Goal: Task Accomplishment & Management: Use online tool/utility

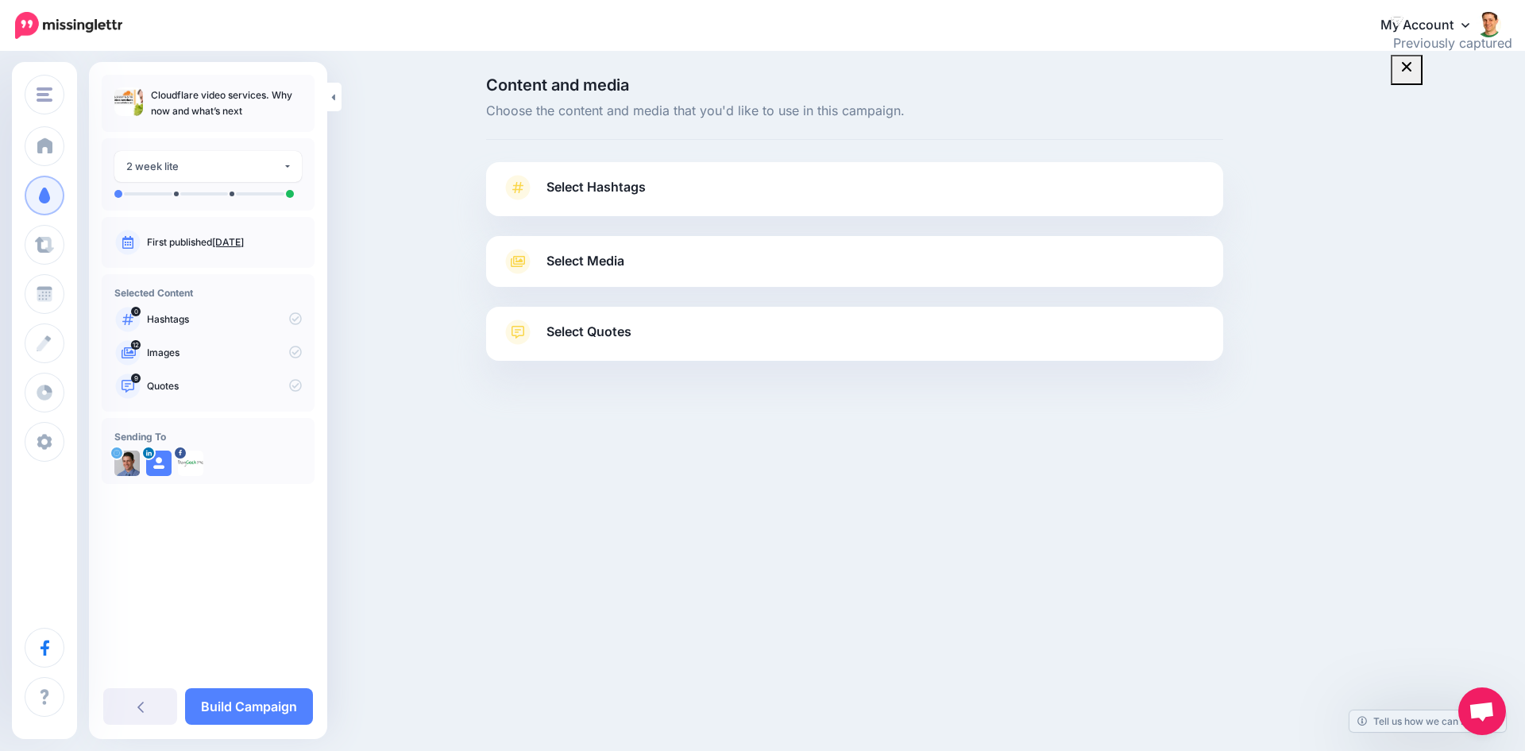
click at [617, 200] on link "Select Hashtags" at bounding box center [854, 195] width 705 height 41
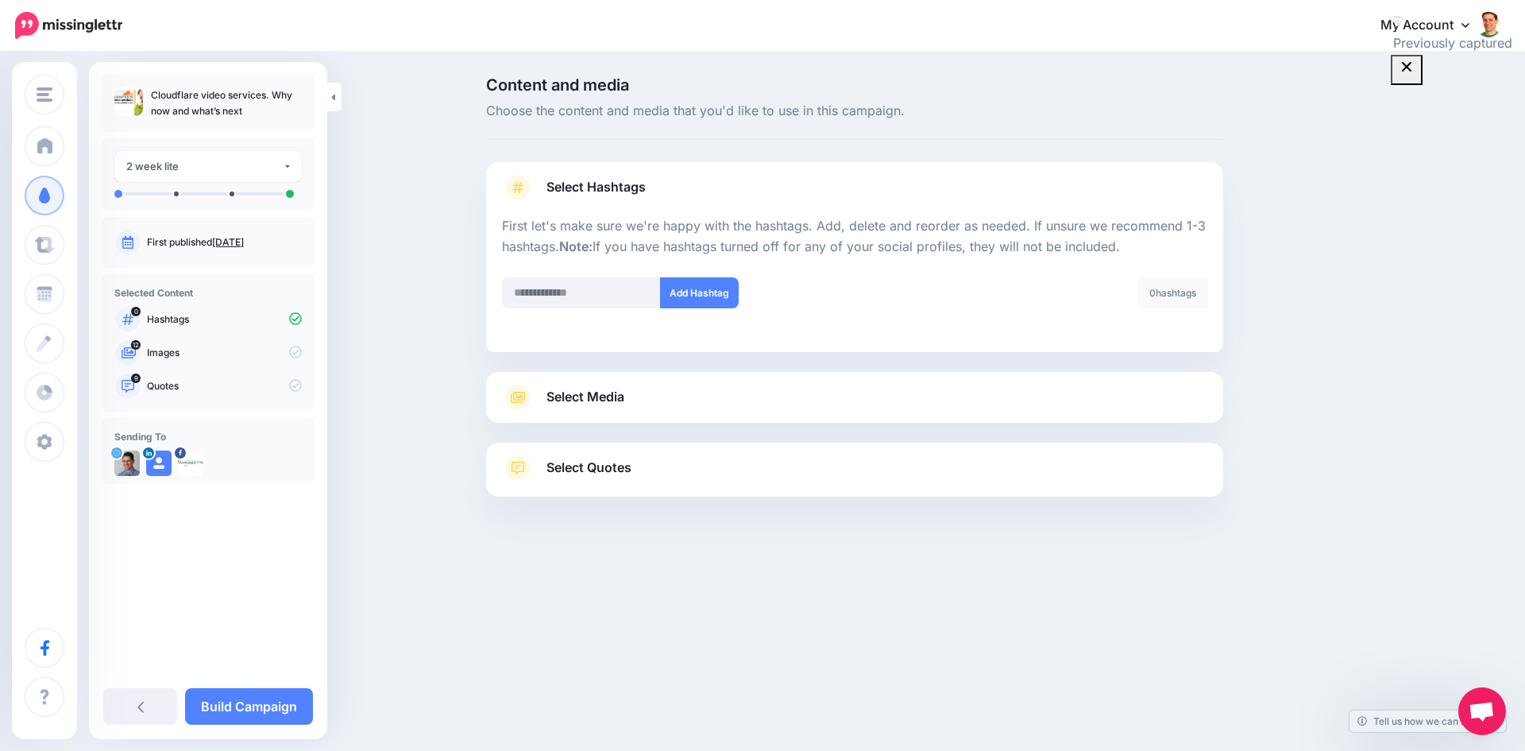
click at [617, 200] on link "Select Hashtags" at bounding box center [854, 195] width 705 height 41
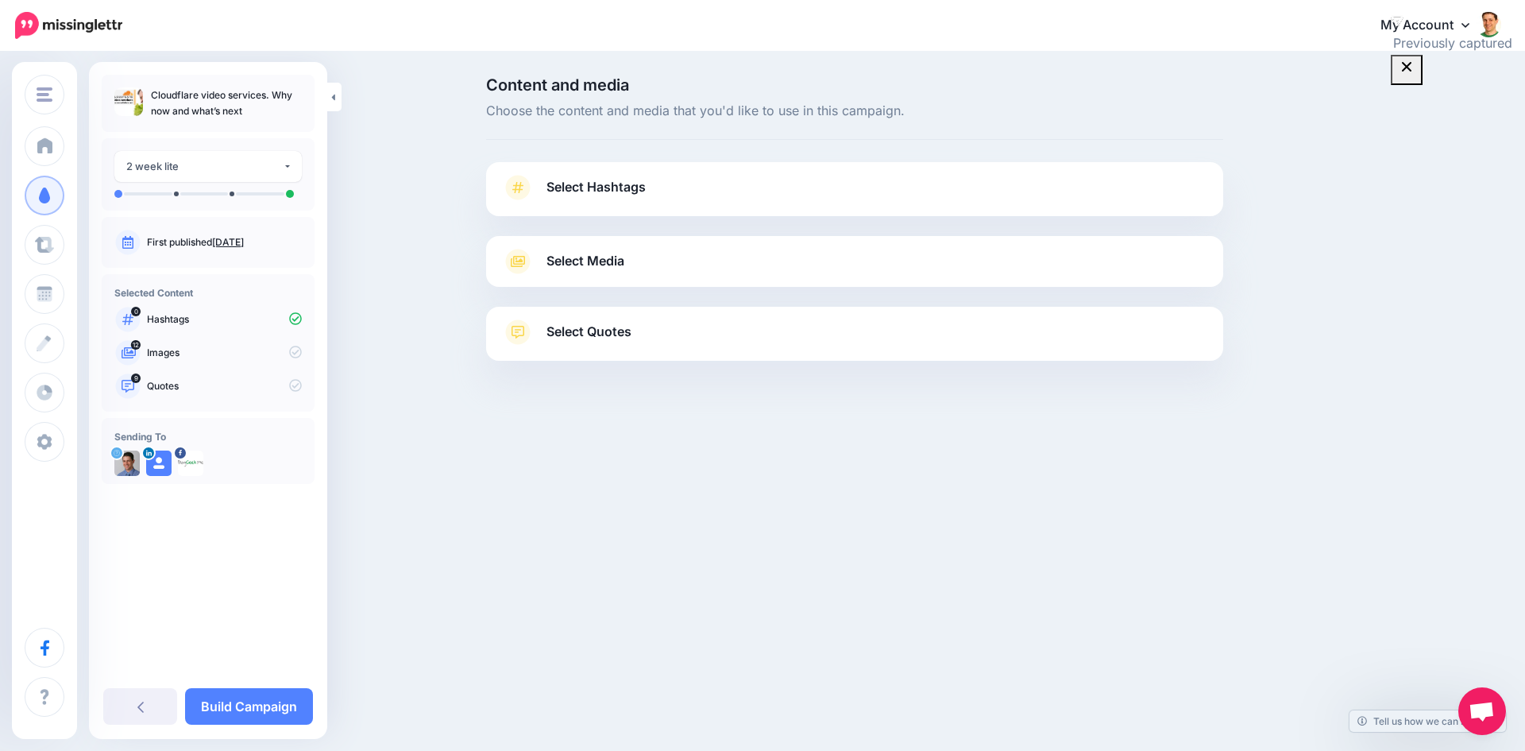
click at [648, 191] on link "Select Hashtags" at bounding box center [854, 195] width 705 height 41
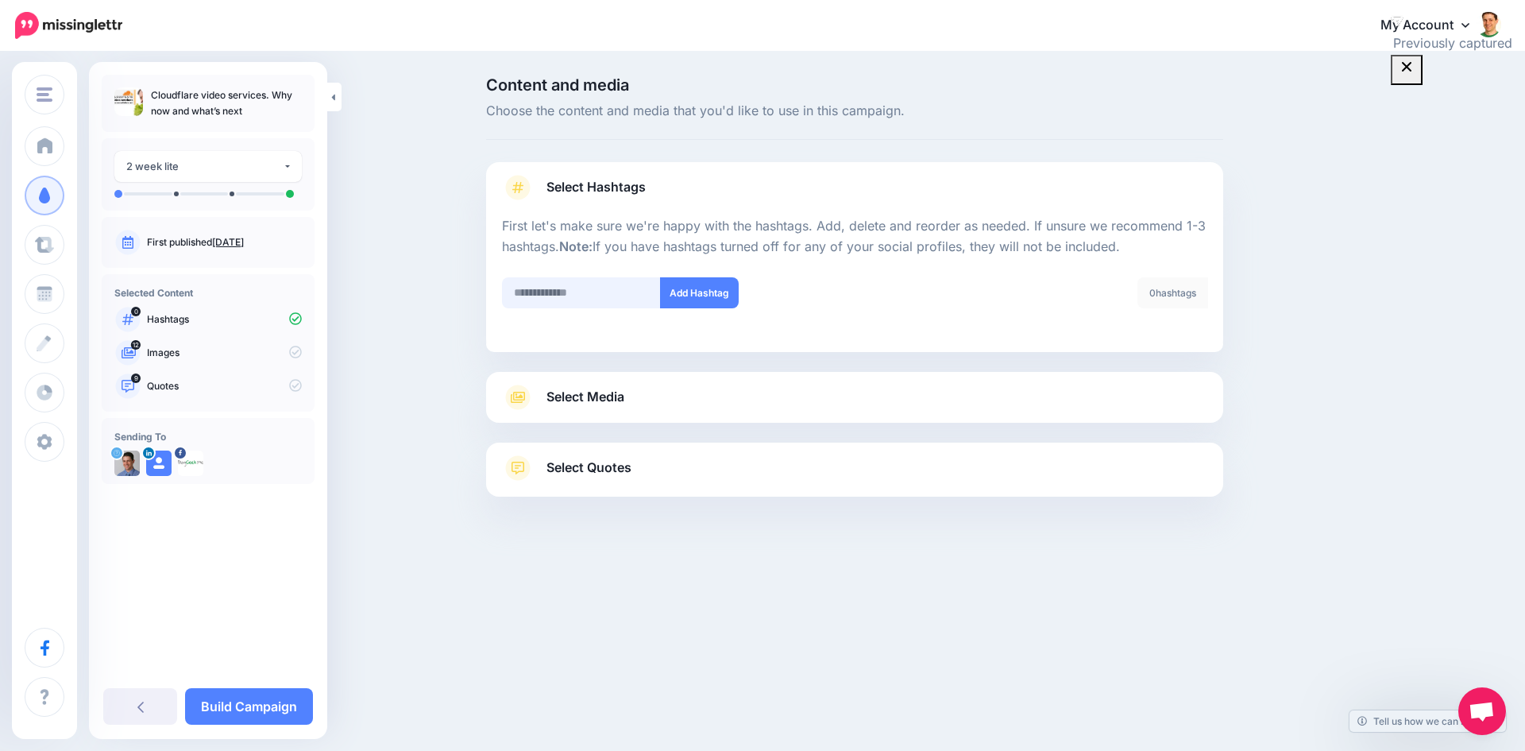
click at [602, 300] on input "text" at bounding box center [581, 292] width 159 height 31
type input "*******"
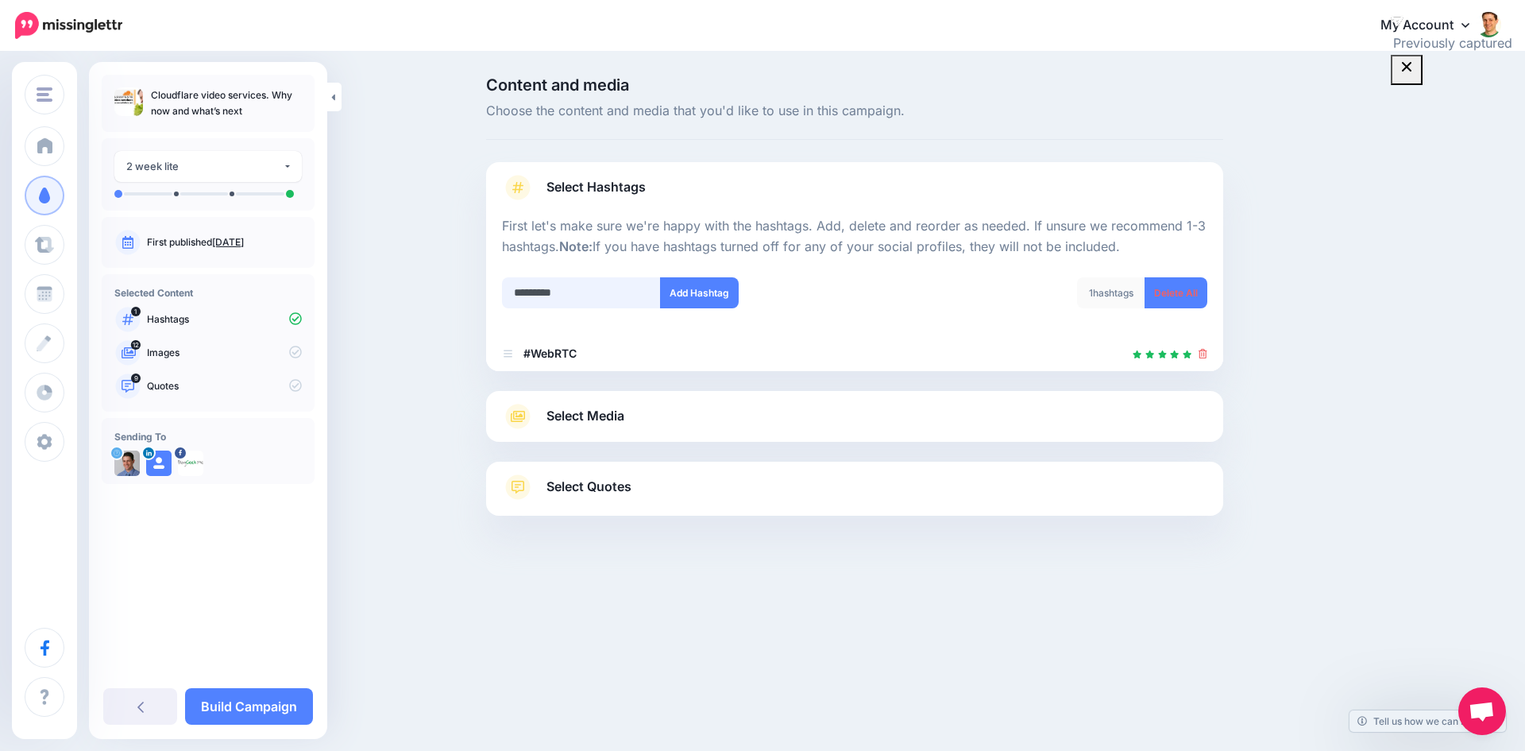
type input "**********"
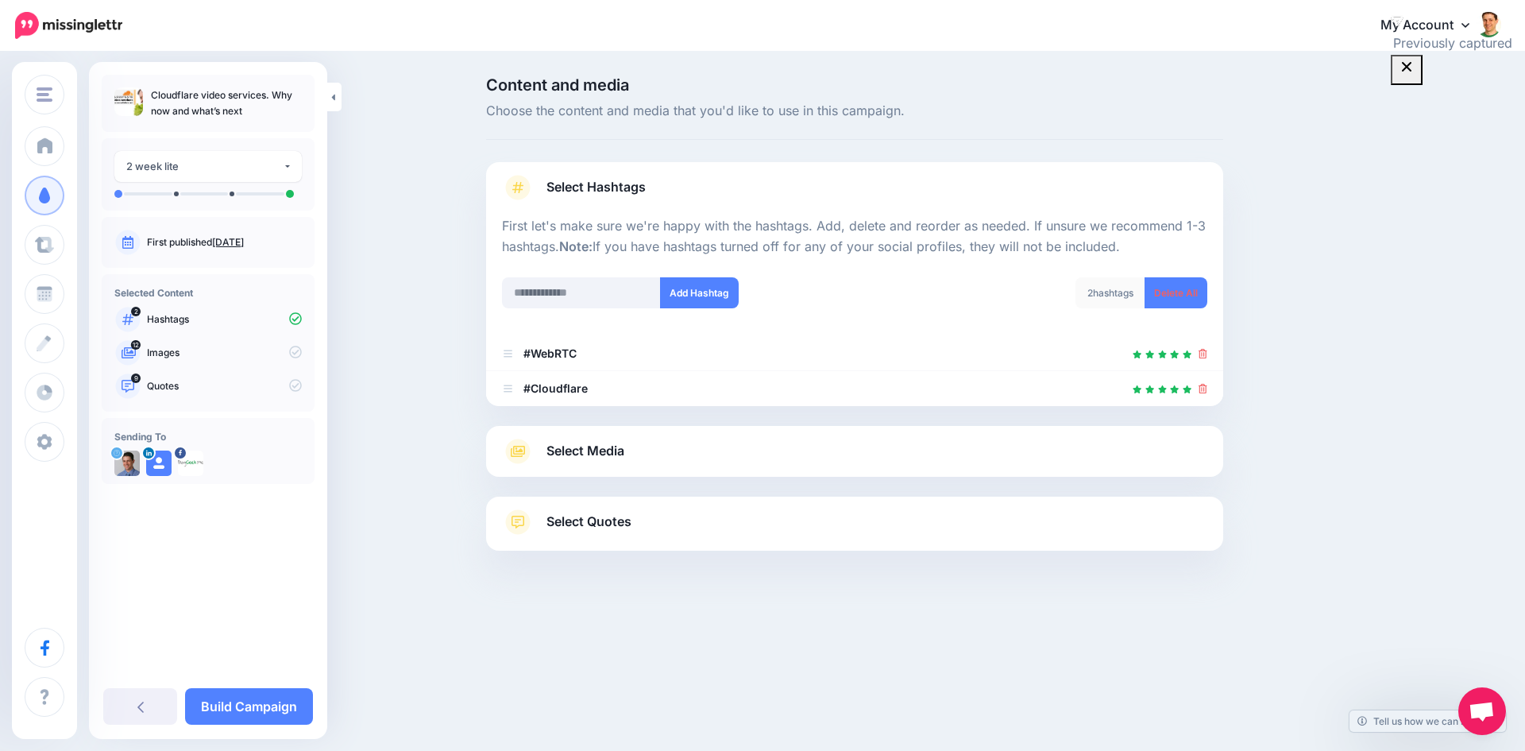
click at [595, 450] on span "Select Media" at bounding box center [586, 450] width 78 height 21
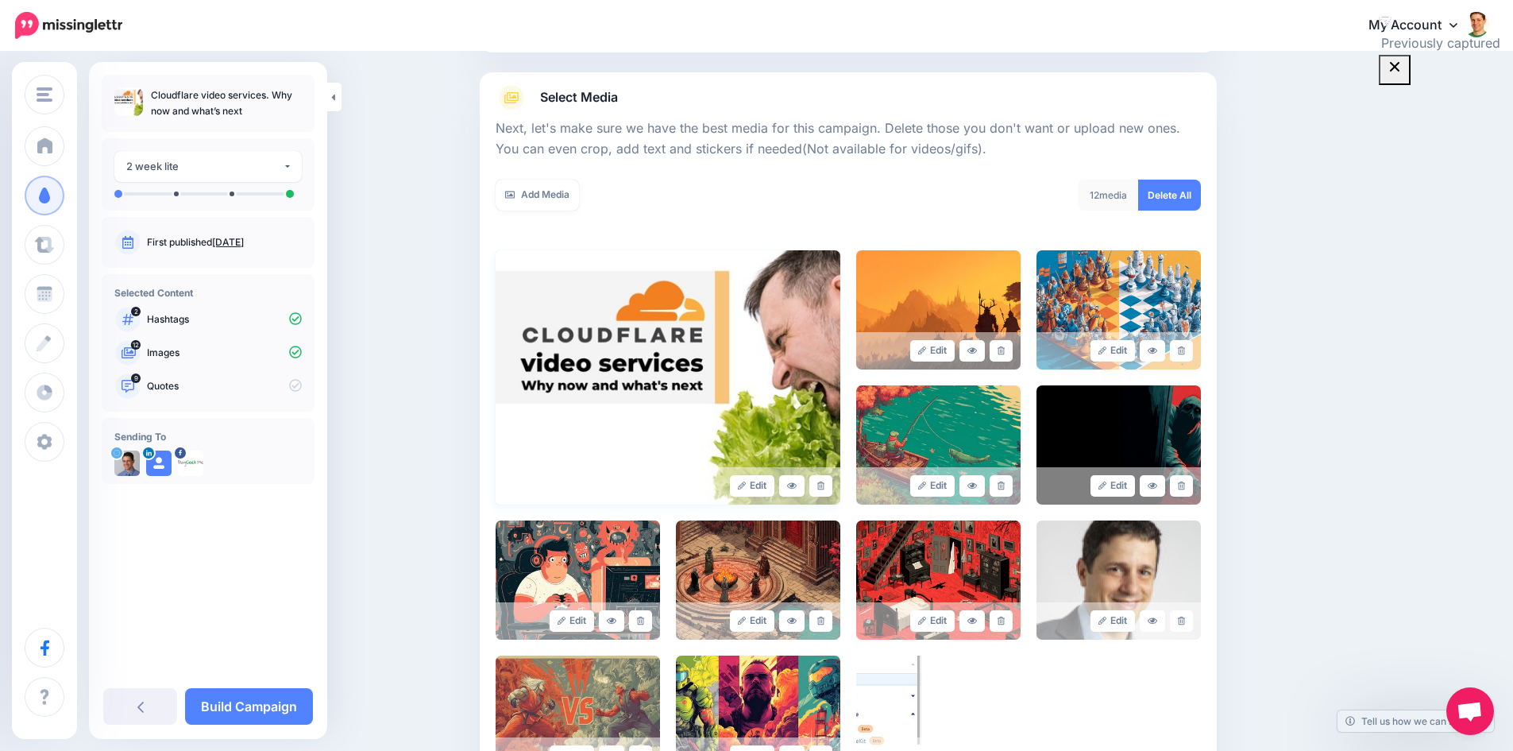
scroll to position [238, 0]
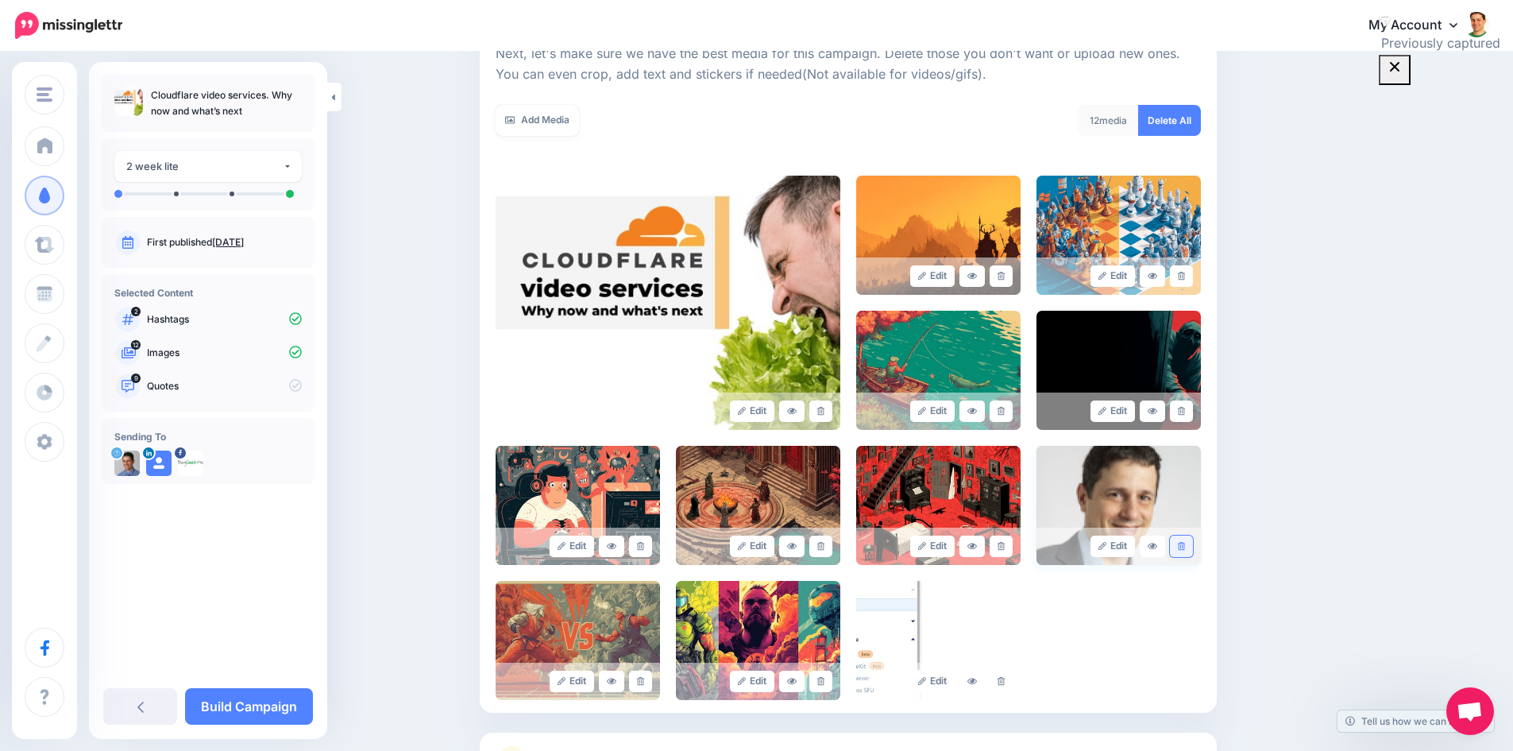
click at [1185, 547] on icon at bounding box center [1181, 546] width 7 height 9
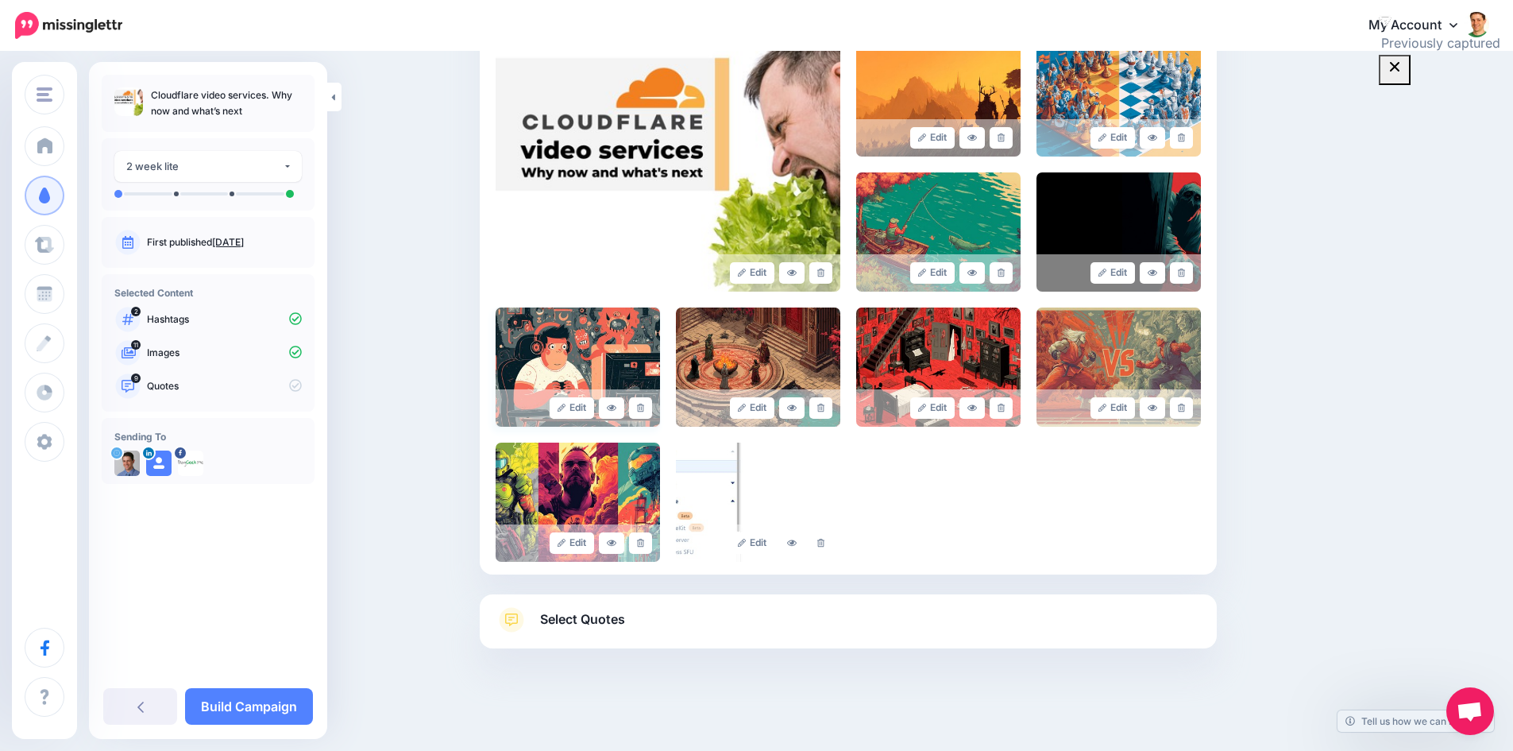
scroll to position [377, 0]
click at [610, 614] on span "Select Quotes" at bounding box center [582, 618] width 85 height 21
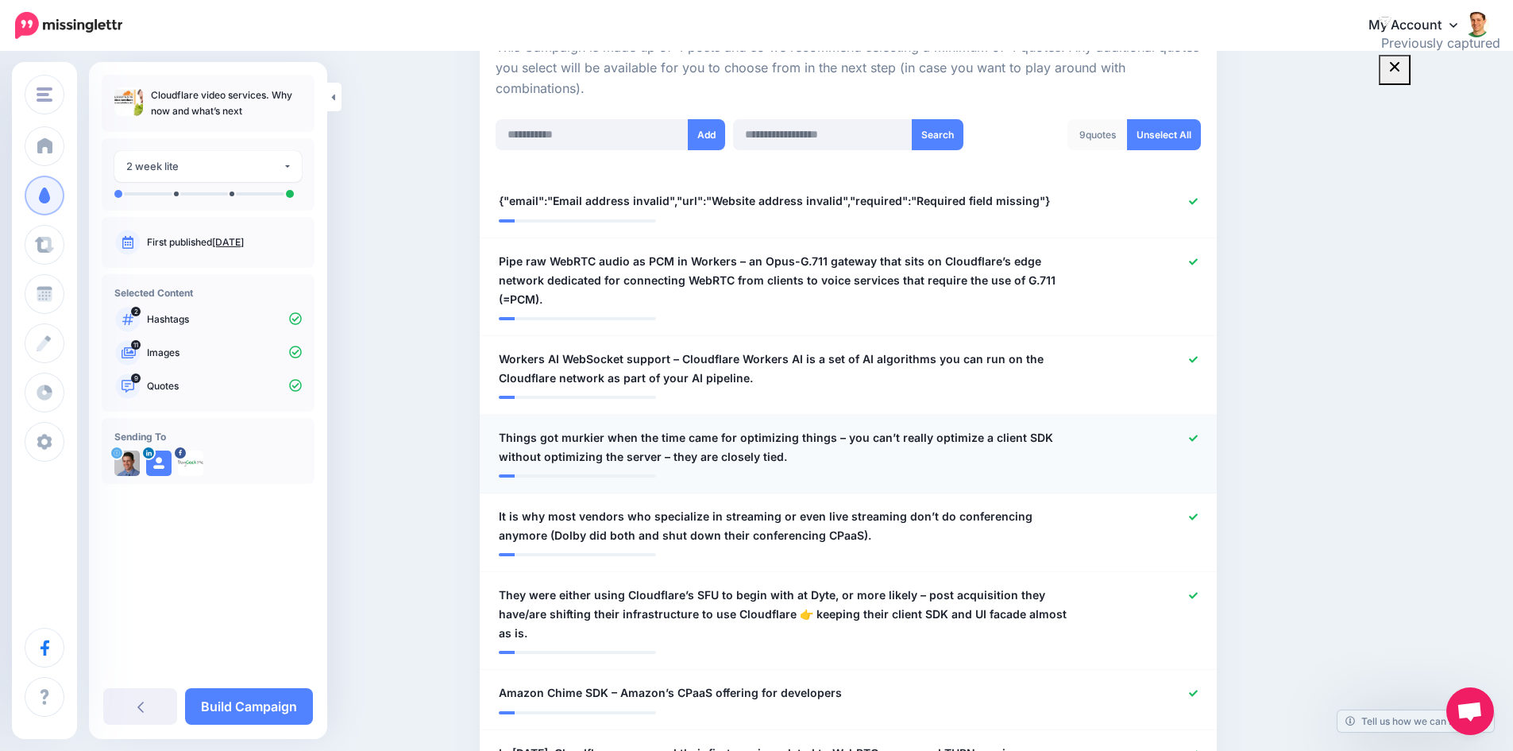
scroll to position [377, 0]
click at [1198, 199] on icon at bounding box center [1193, 202] width 9 height 9
click at [1198, 203] on icon at bounding box center [1193, 202] width 9 height 6
click at [1198, 259] on icon at bounding box center [1193, 261] width 9 height 6
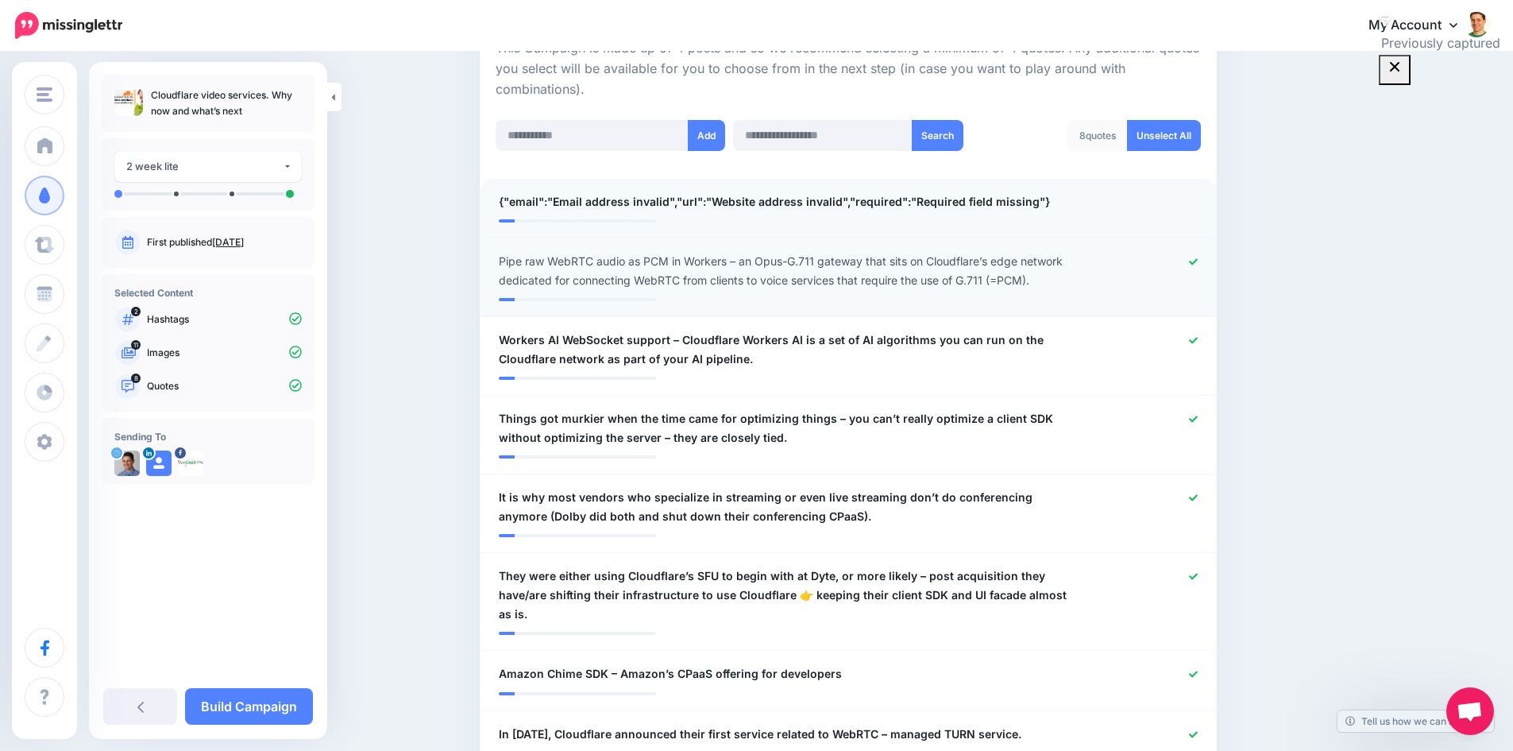
click at [1198, 261] on icon at bounding box center [1193, 261] width 9 height 6
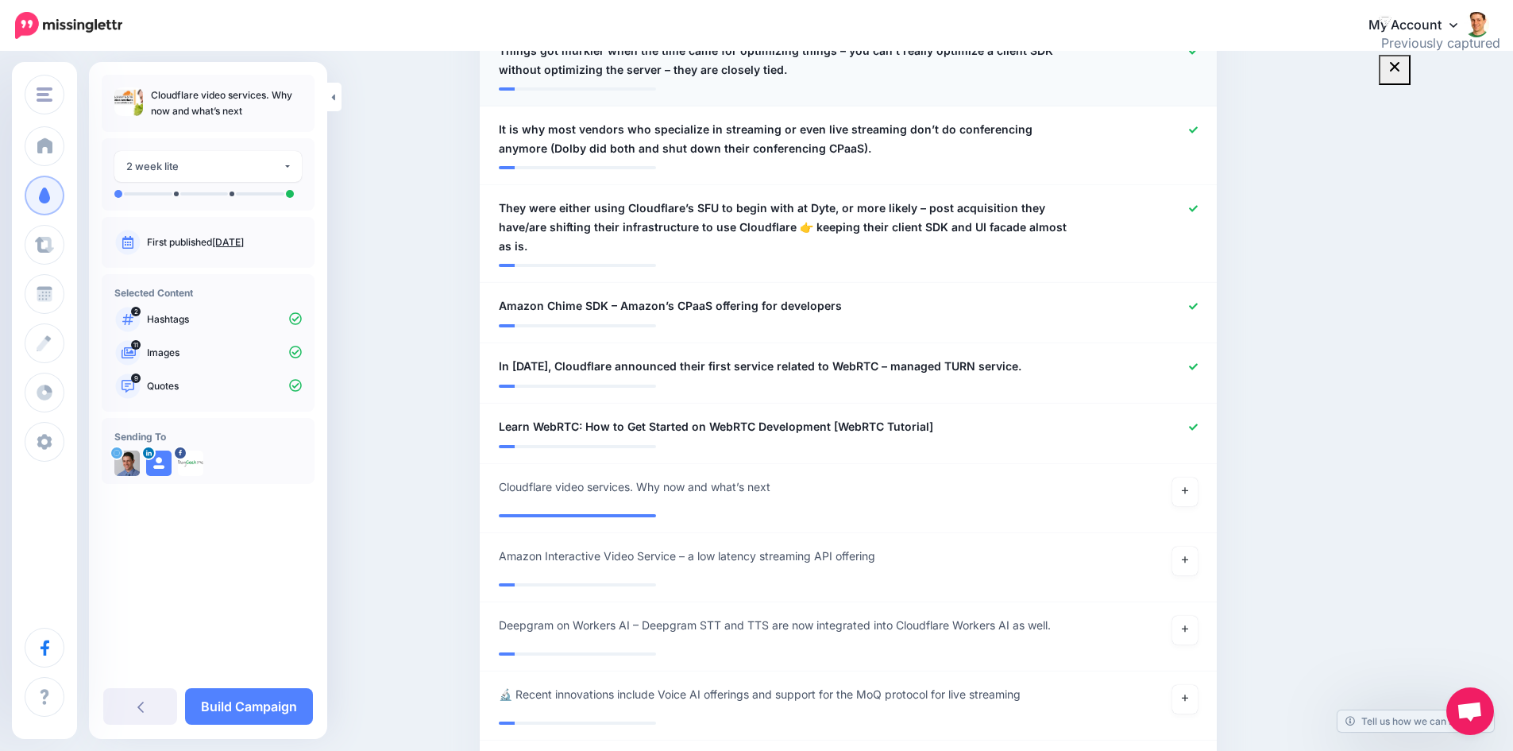
scroll to position [774, 0]
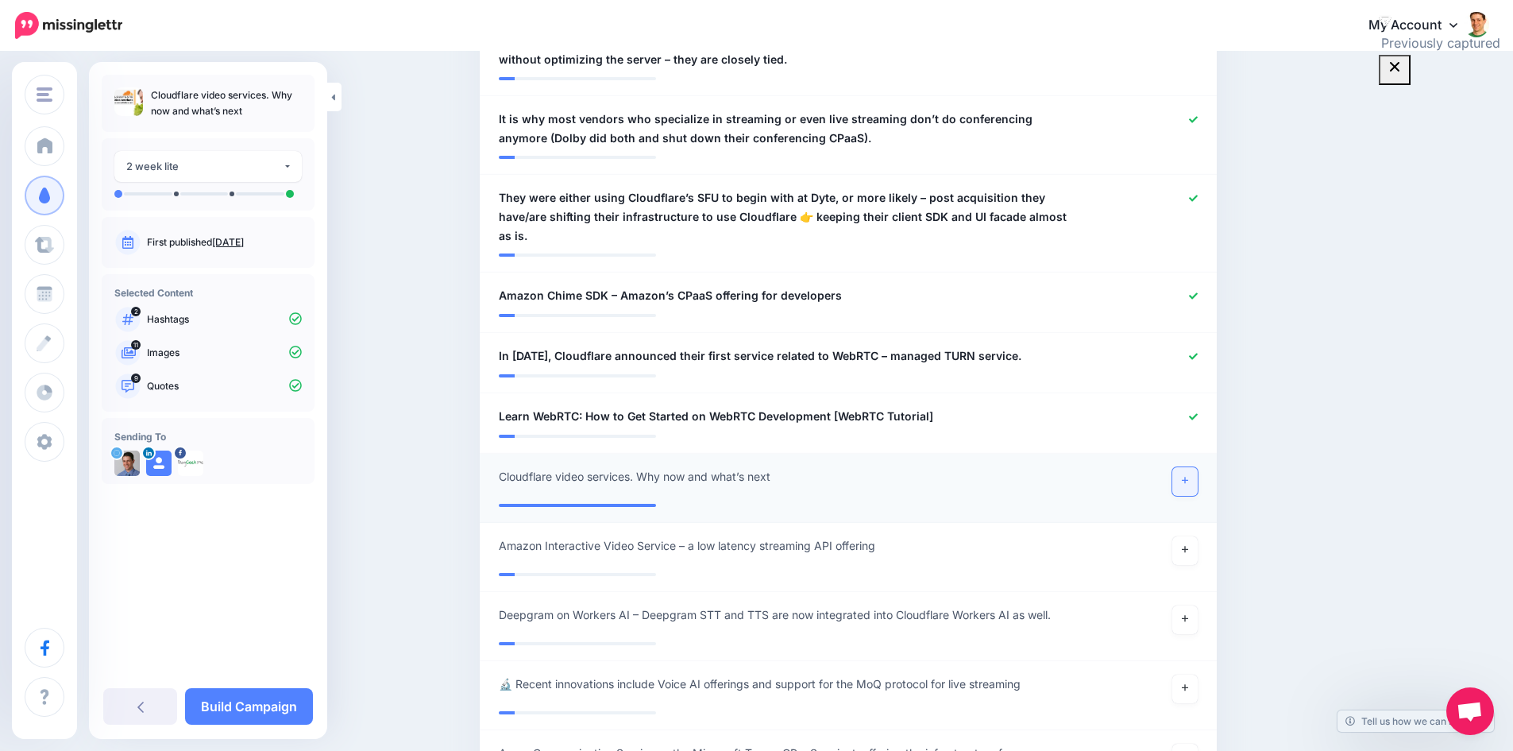
click at [1198, 468] on link at bounding box center [1185, 481] width 25 height 29
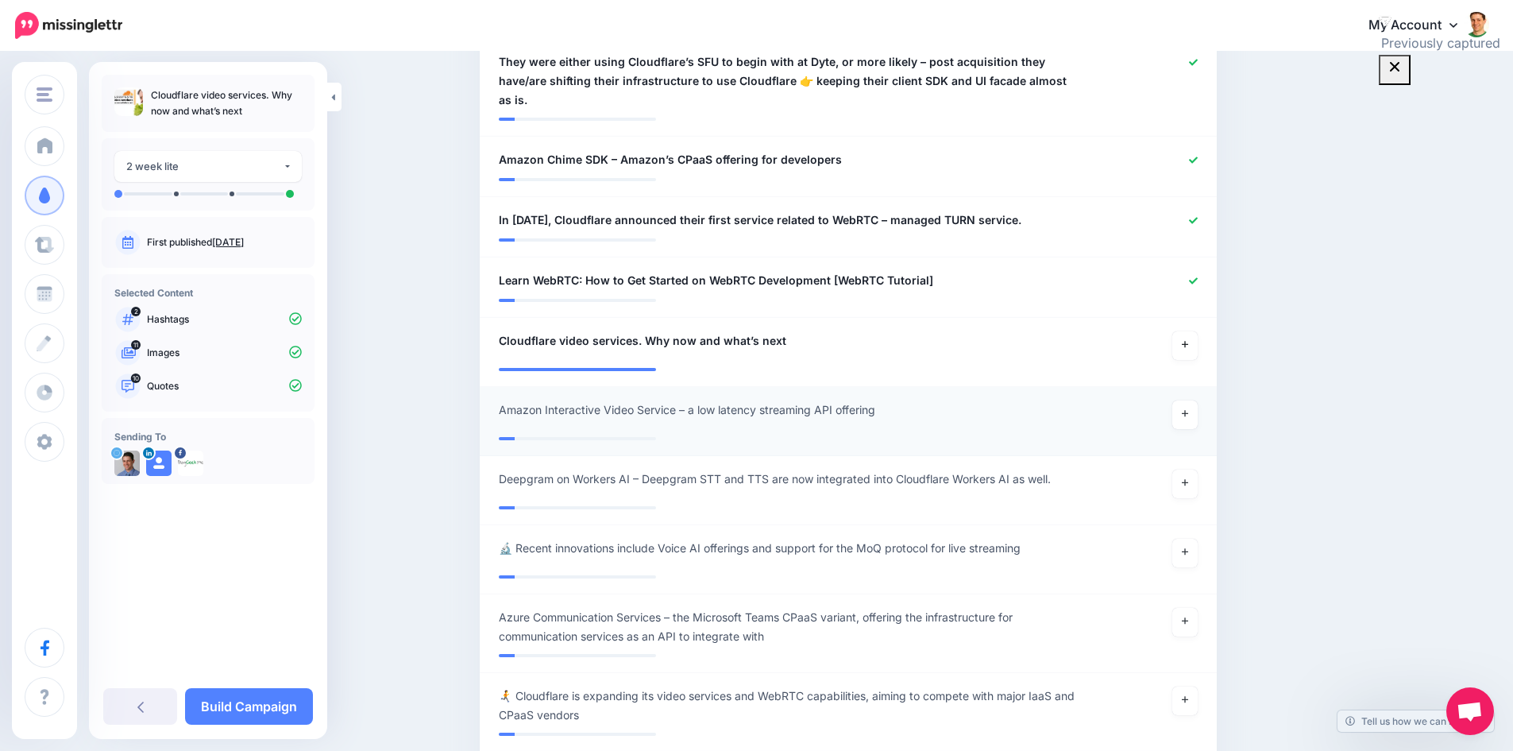
scroll to position [933, 0]
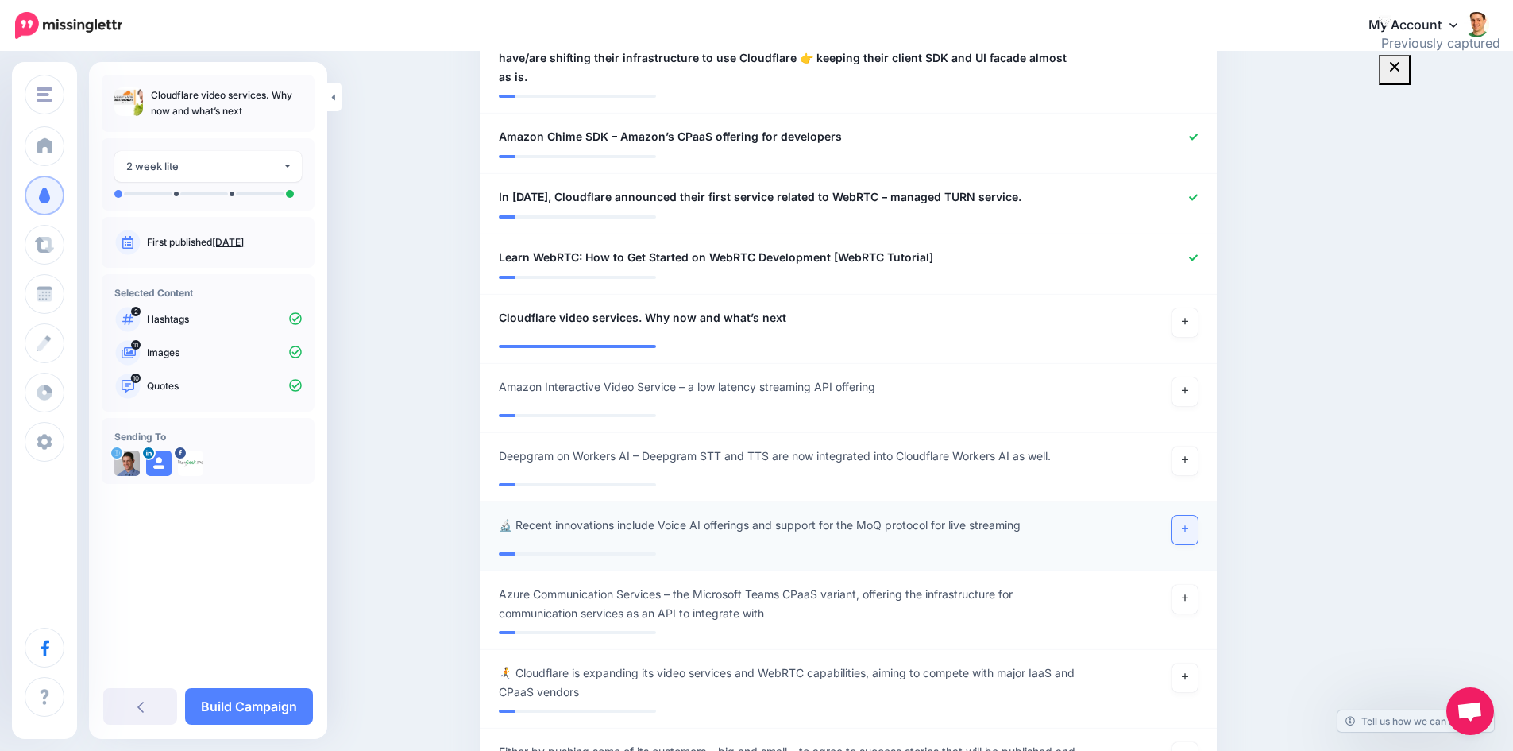
click at [1189, 524] on icon at bounding box center [1185, 528] width 6 height 9
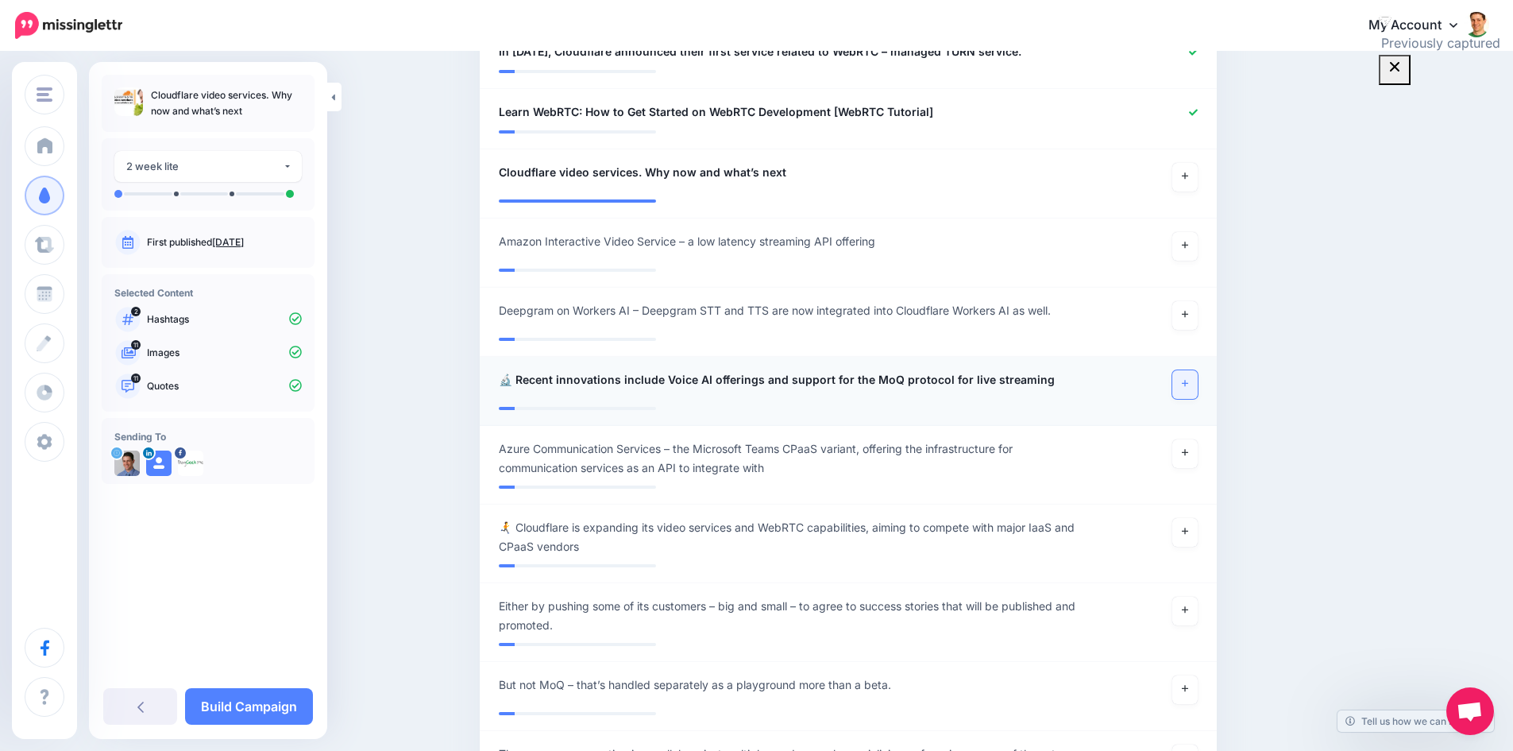
scroll to position [1092, 0]
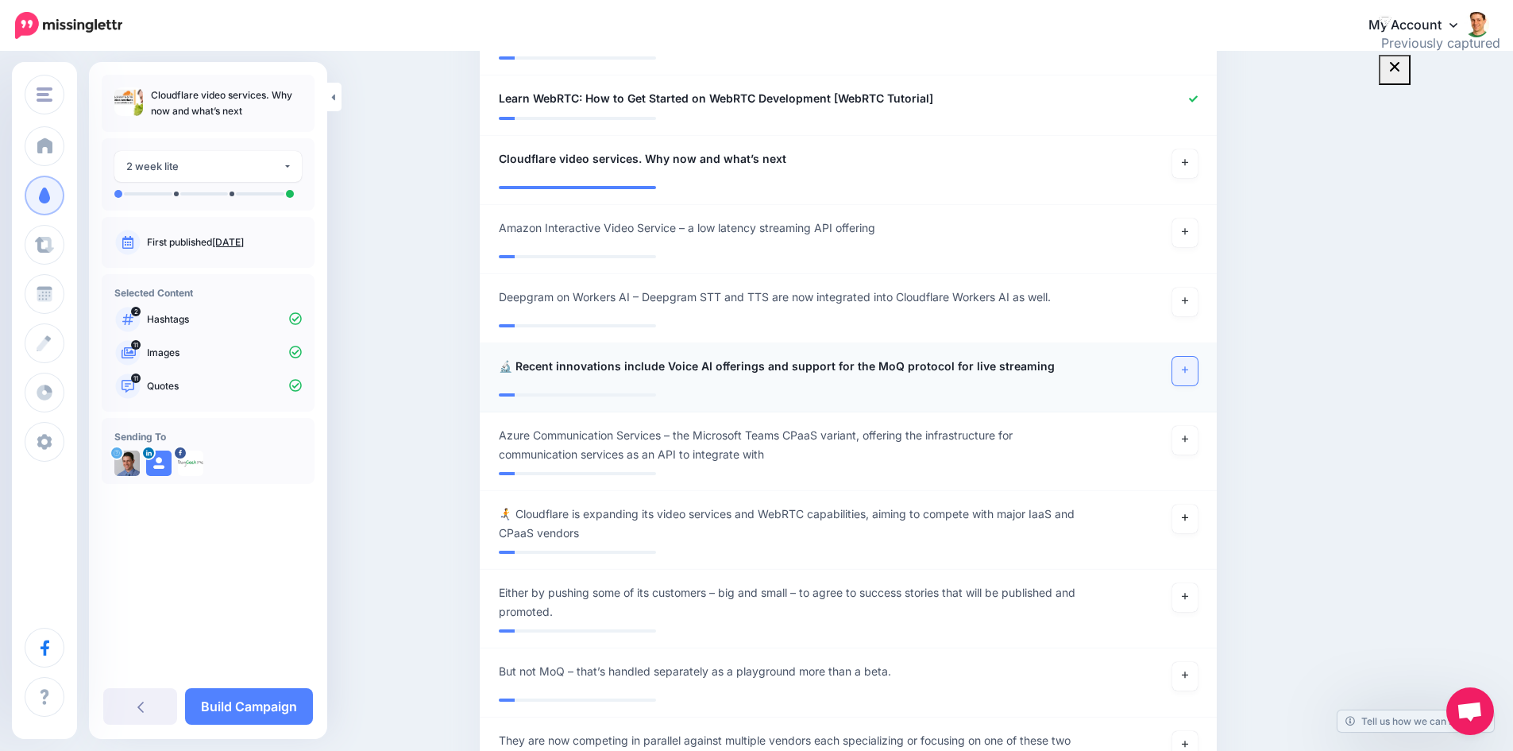
click at [1193, 505] on link at bounding box center [1185, 518] width 25 height 29
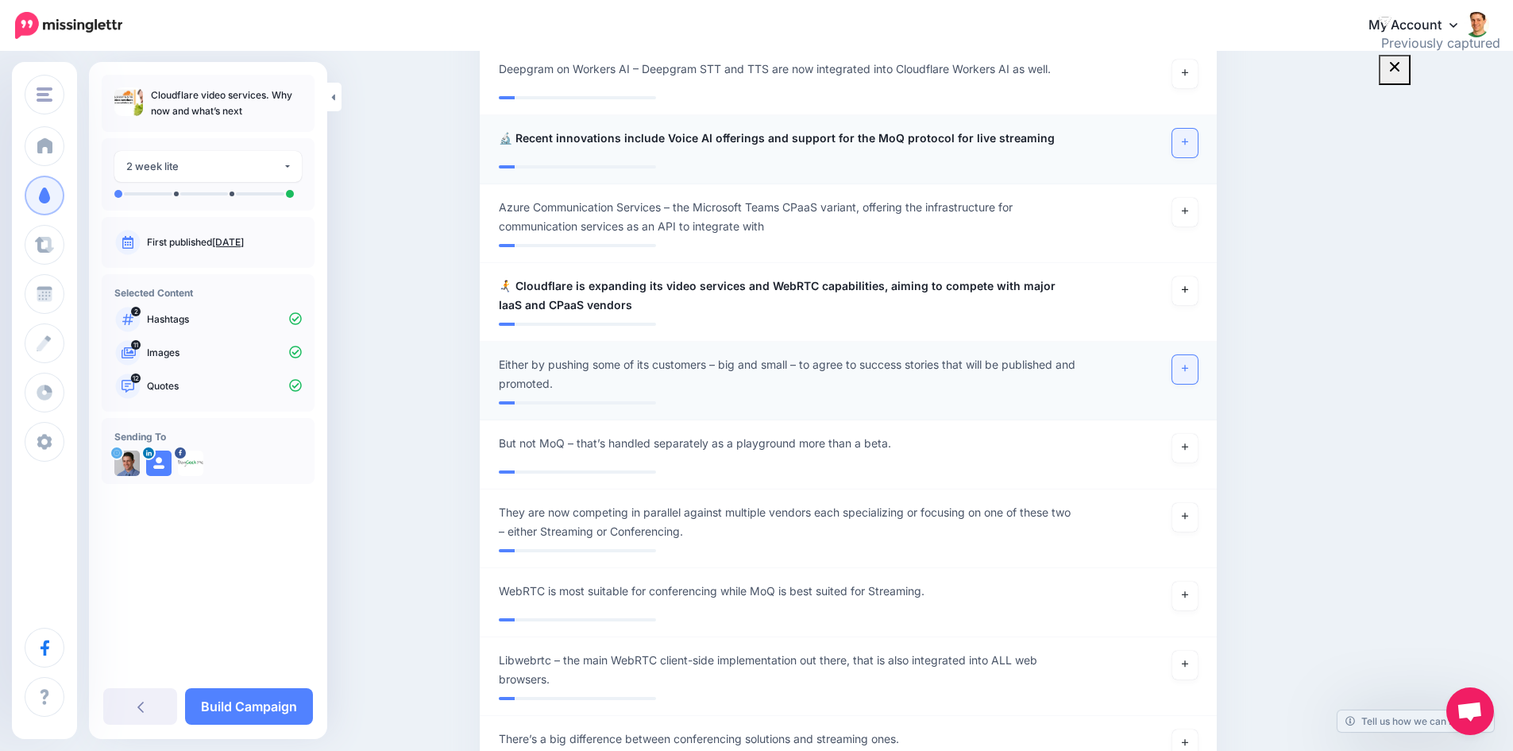
scroll to position [1330, 0]
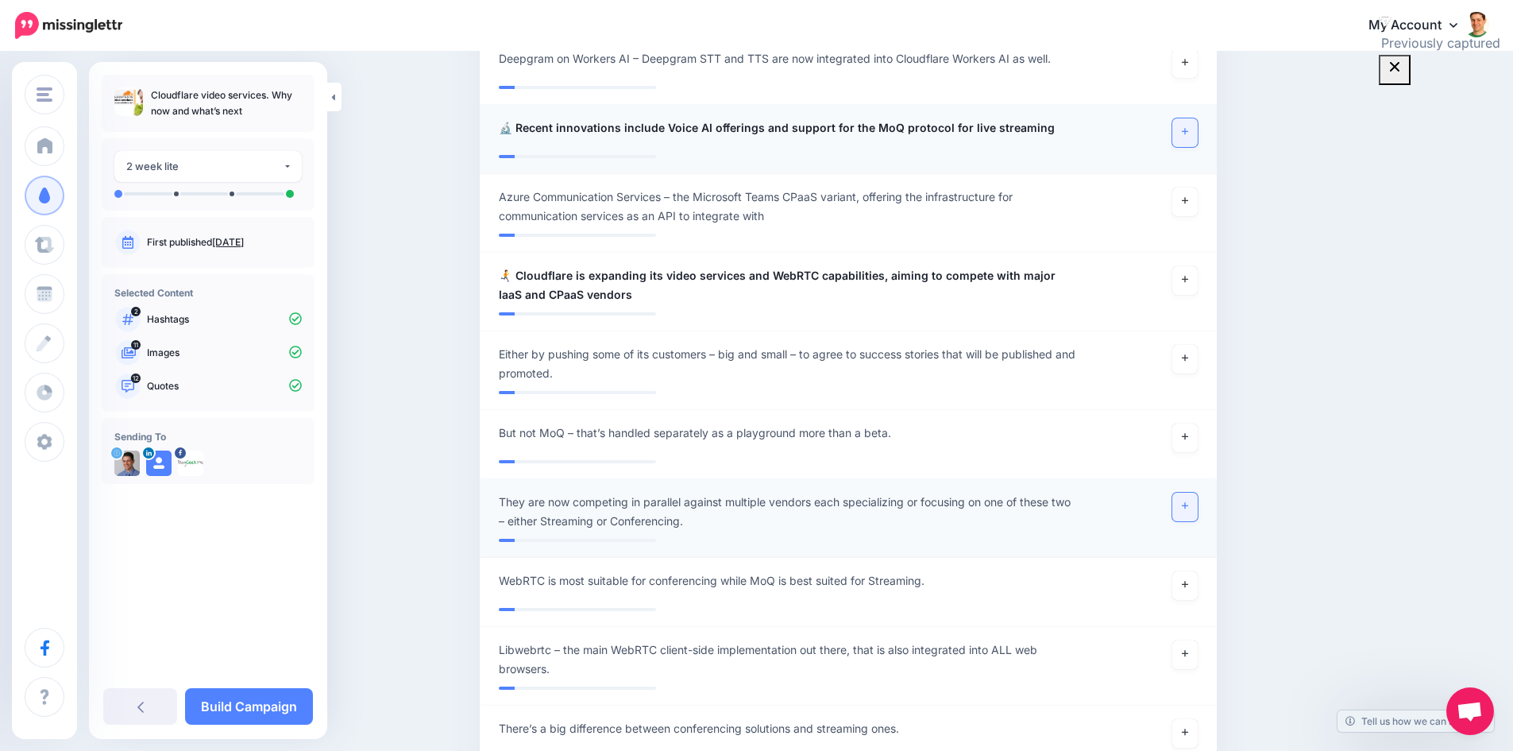
click at [1181, 493] on link at bounding box center [1185, 507] width 25 height 29
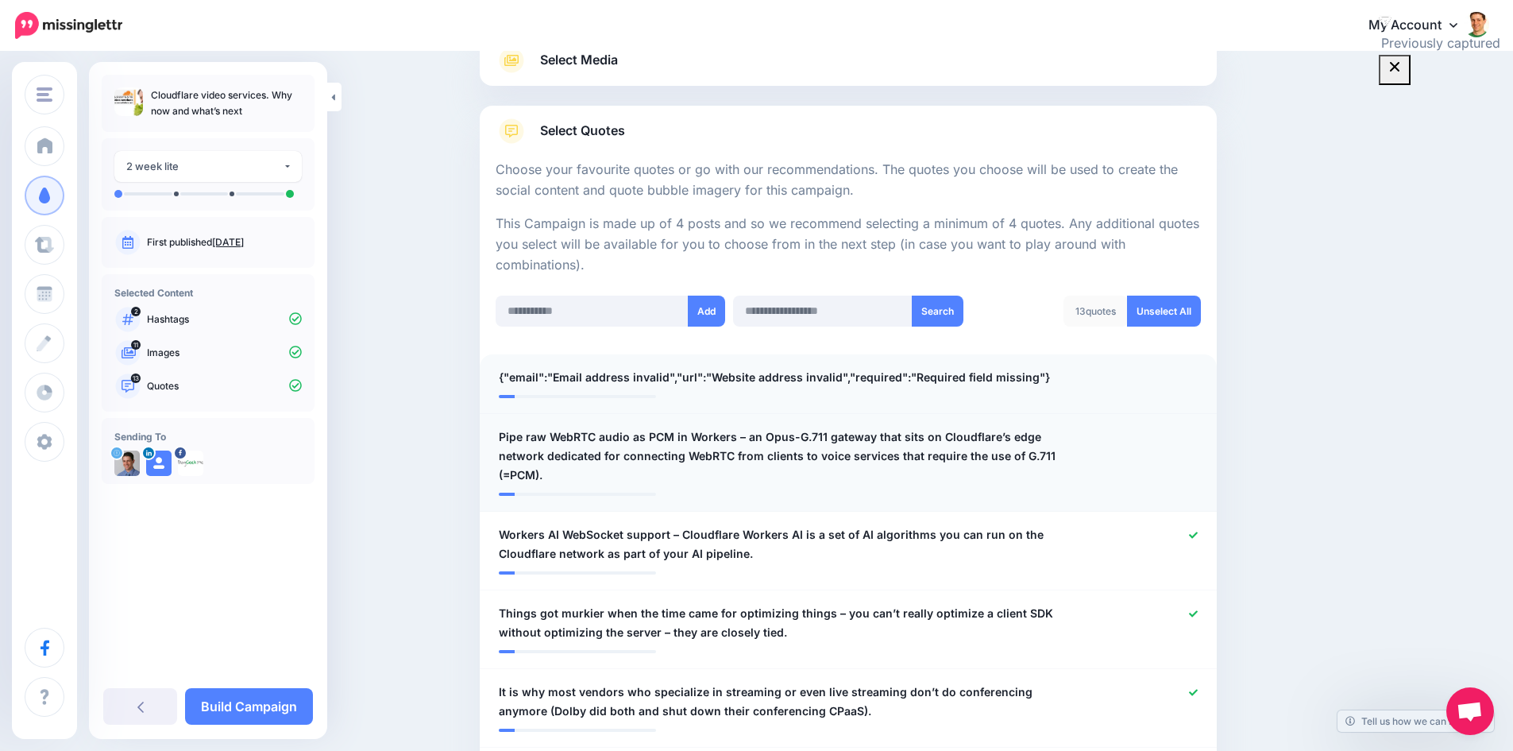
scroll to position [238, 0]
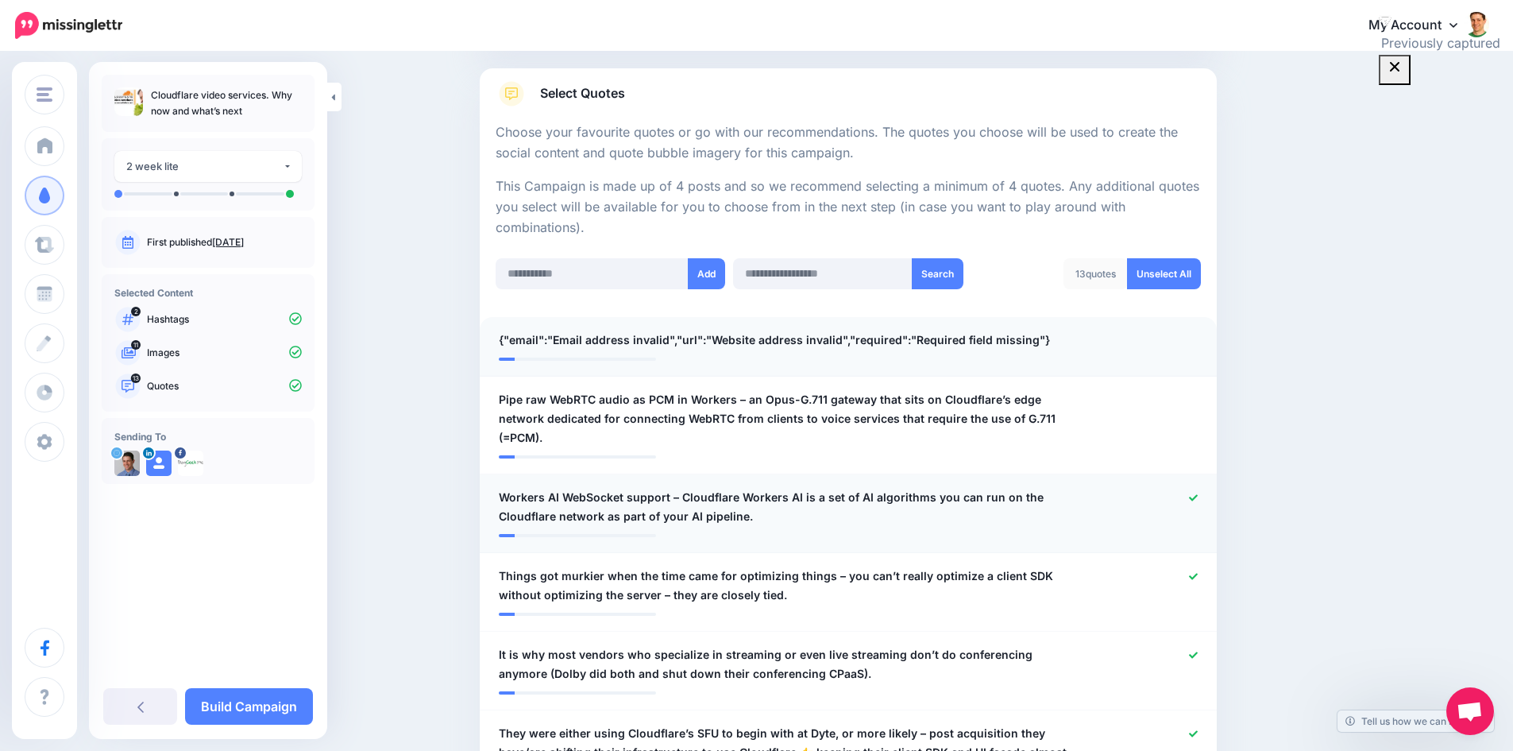
click at [1198, 494] on icon at bounding box center [1193, 497] width 9 height 6
click at [1198, 493] on link at bounding box center [1193, 498] width 9 height 11
click at [1198, 571] on link at bounding box center [1193, 576] width 9 height 11
click at [1198, 571] on link at bounding box center [1190, 576] width 15 height 11
click at [1198, 572] on icon at bounding box center [1193, 576] width 9 height 9
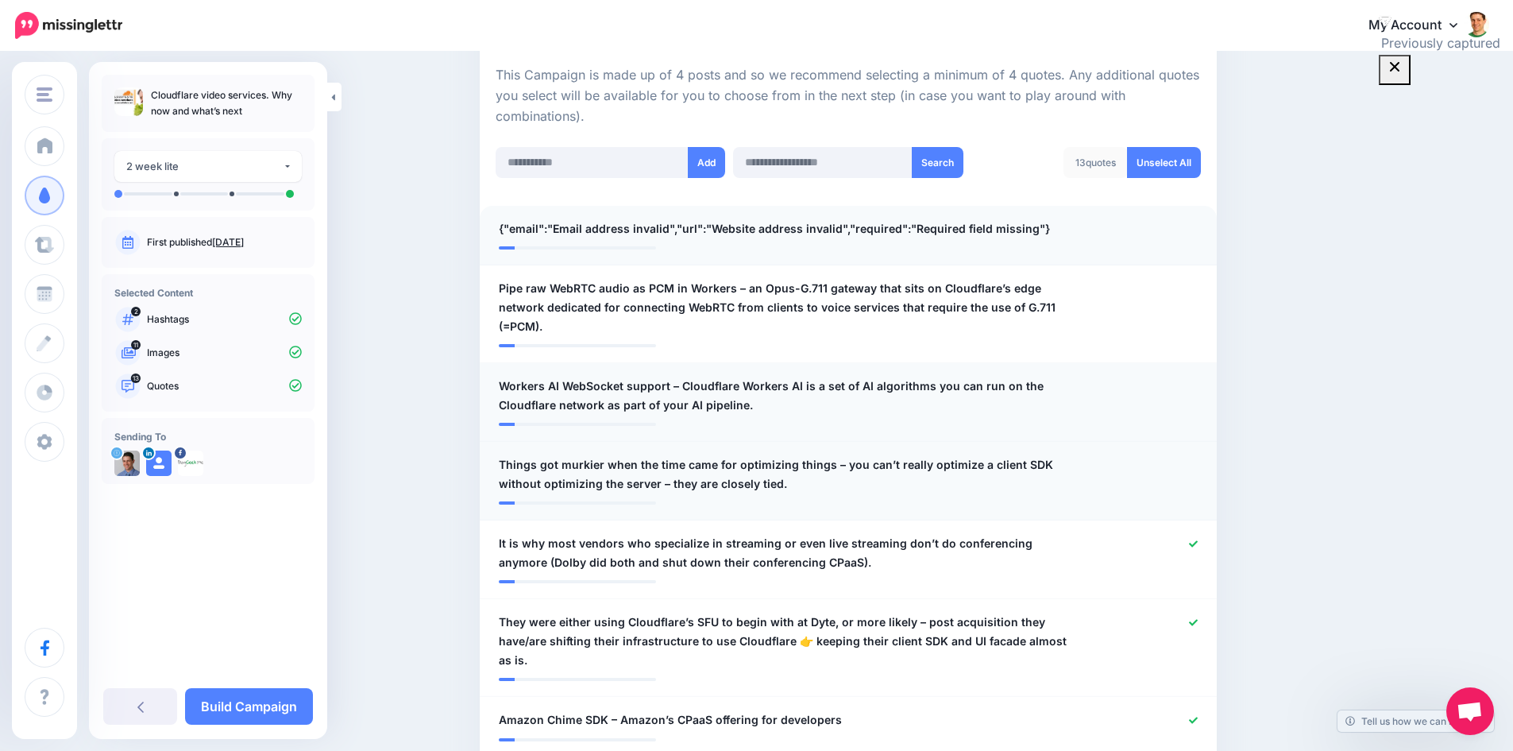
scroll to position [397, 0]
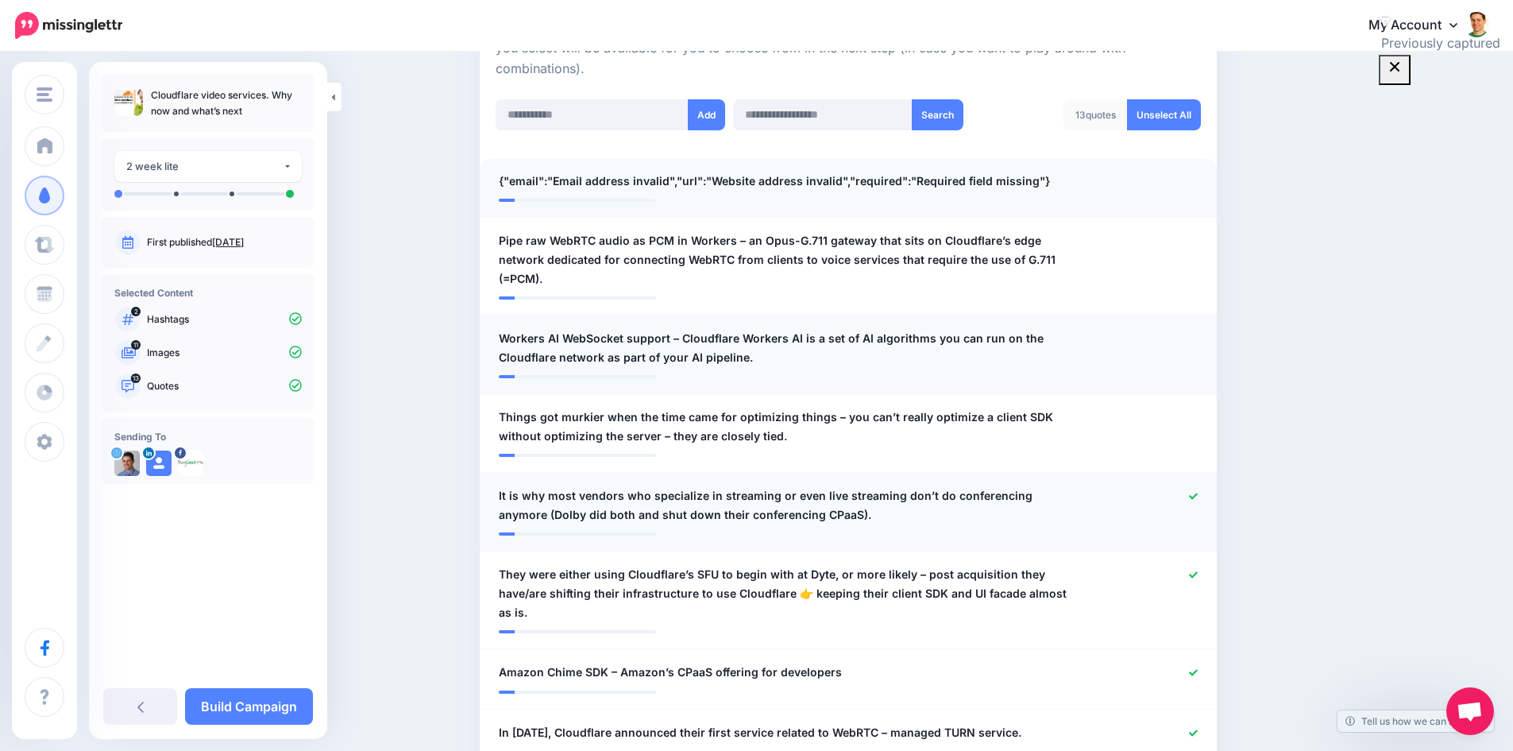
click at [1198, 492] on icon at bounding box center [1193, 496] width 9 height 9
click at [1196, 492] on icon at bounding box center [1193, 496] width 9 height 9
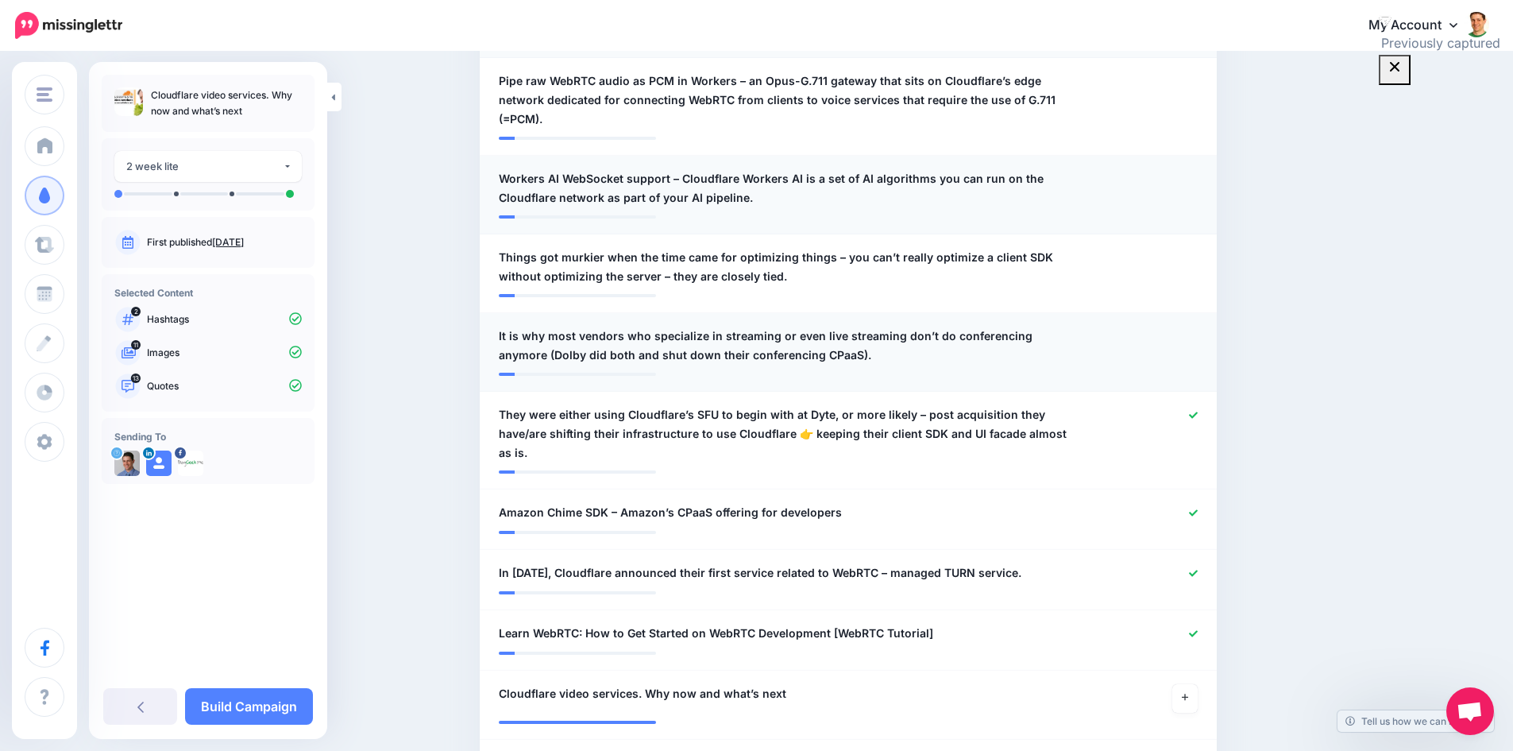
scroll to position [636, 0]
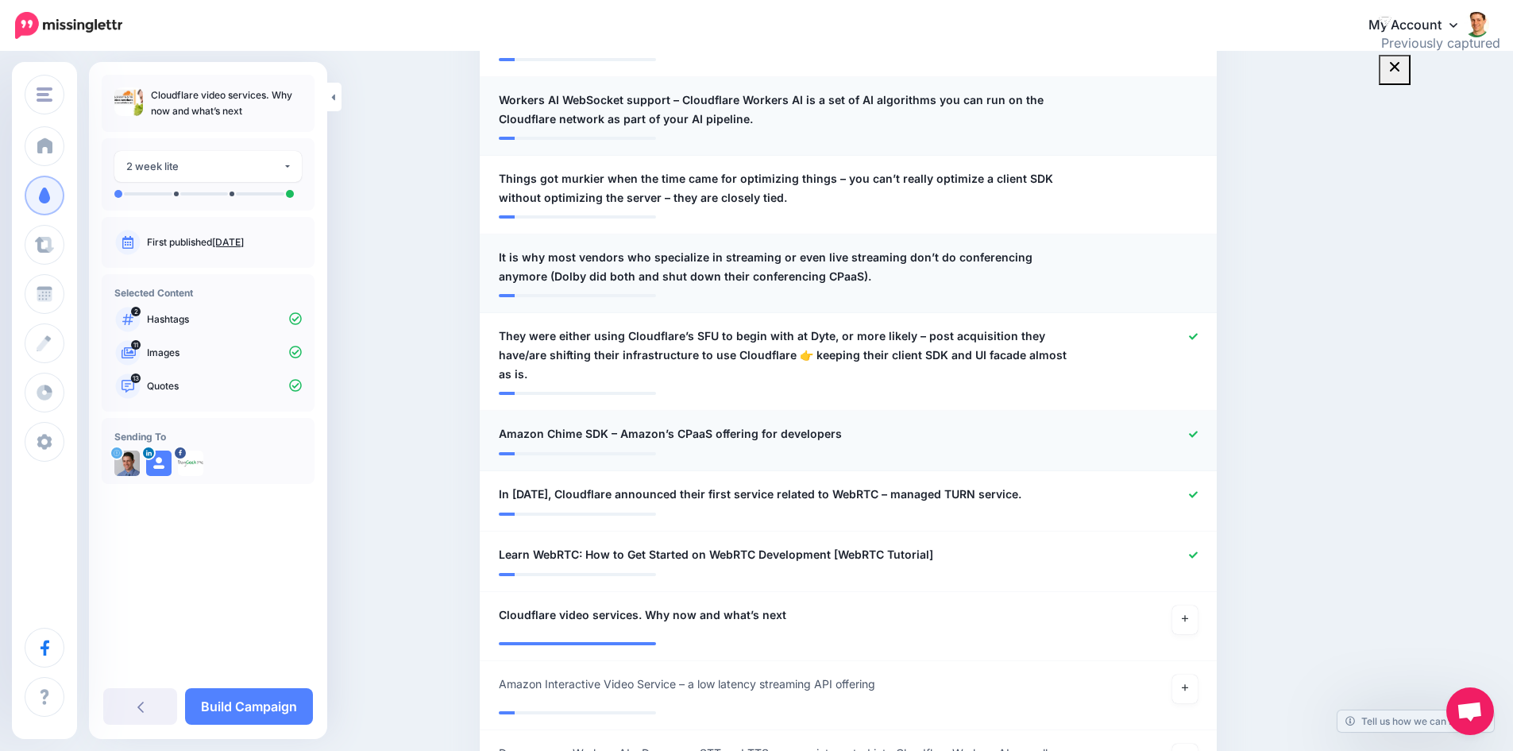
click at [1198, 430] on icon at bounding box center [1193, 434] width 9 height 9
click at [1196, 489] on icon at bounding box center [1193, 493] width 9 height 9
click at [1198, 549] on icon at bounding box center [1193, 553] width 9 height 9
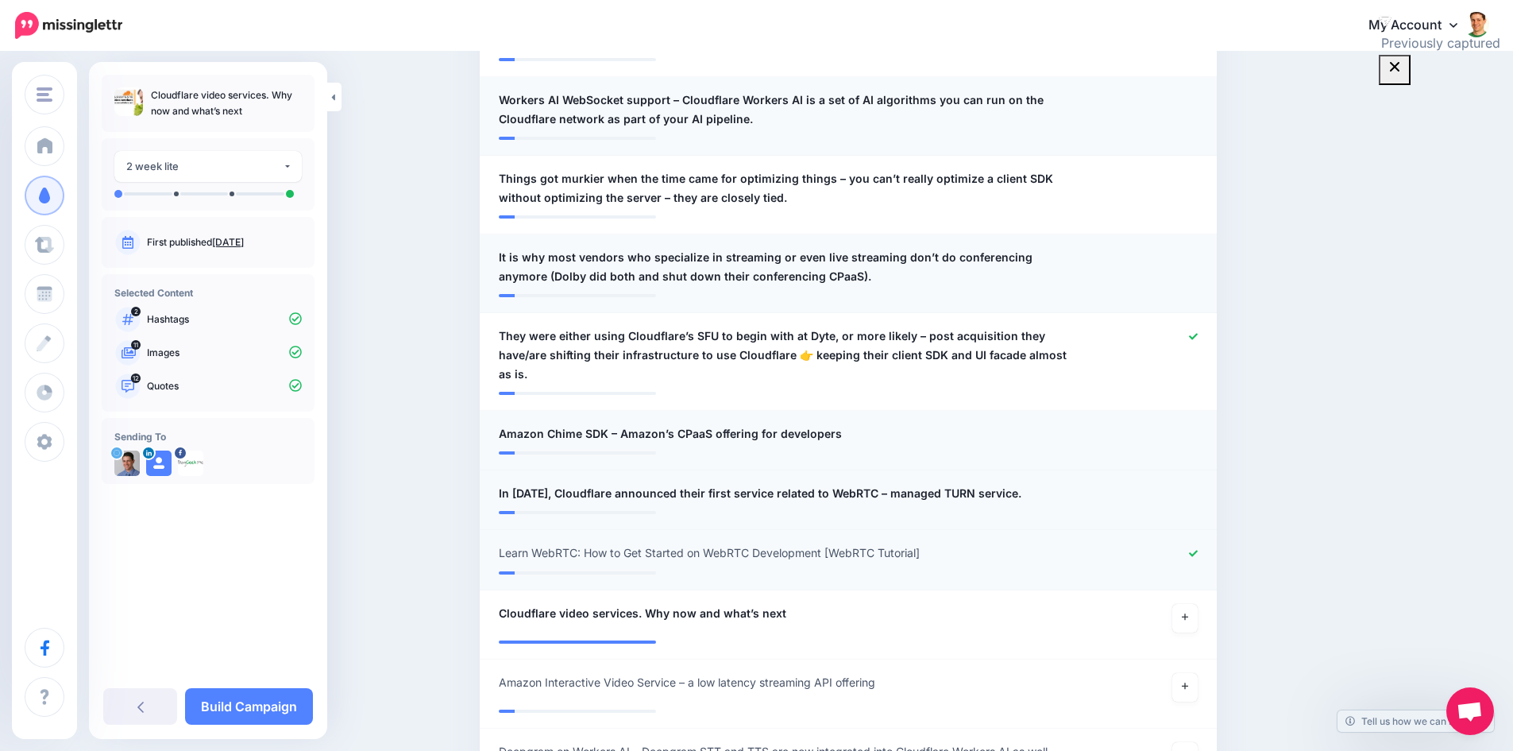
click at [1198, 549] on icon at bounding box center [1193, 553] width 9 height 9
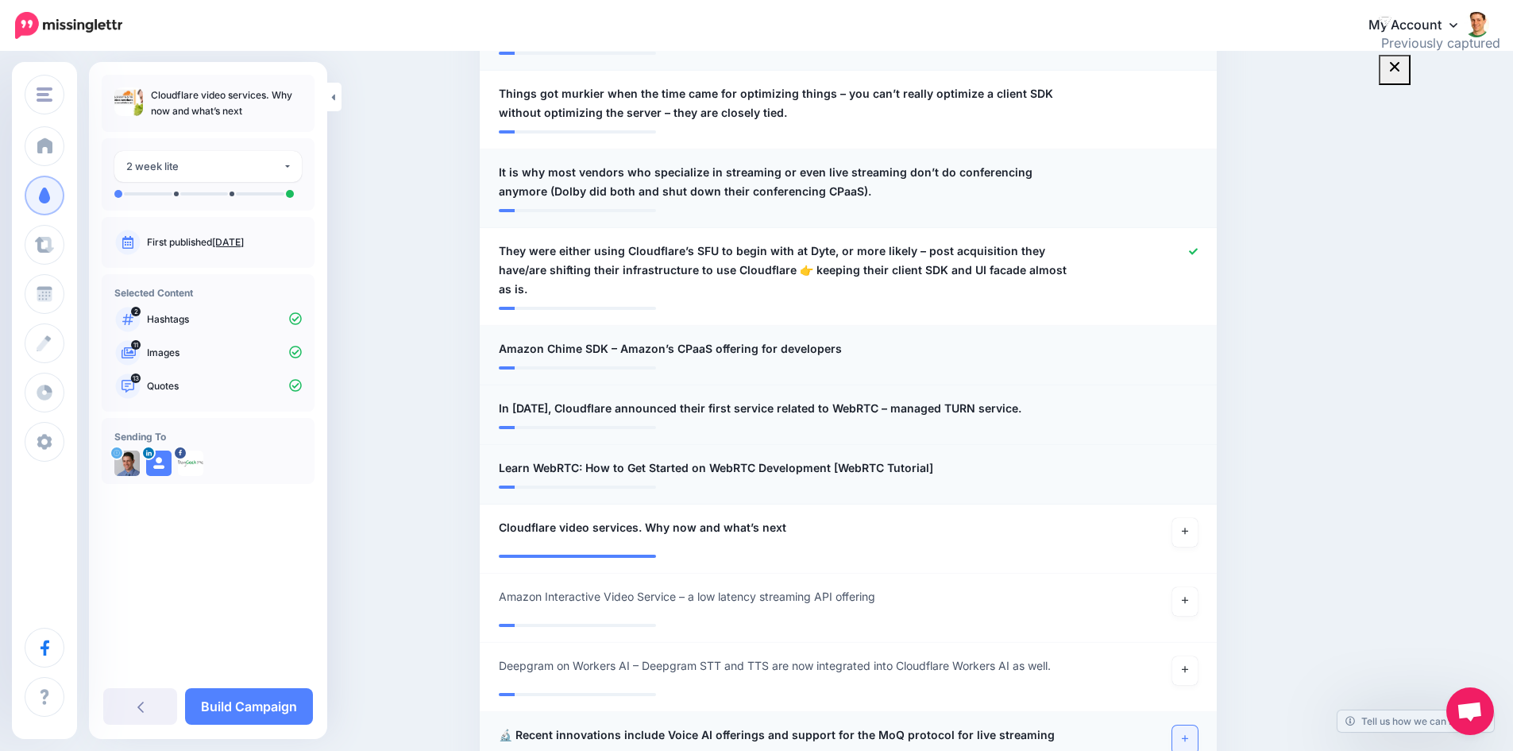
scroll to position [794, 0]
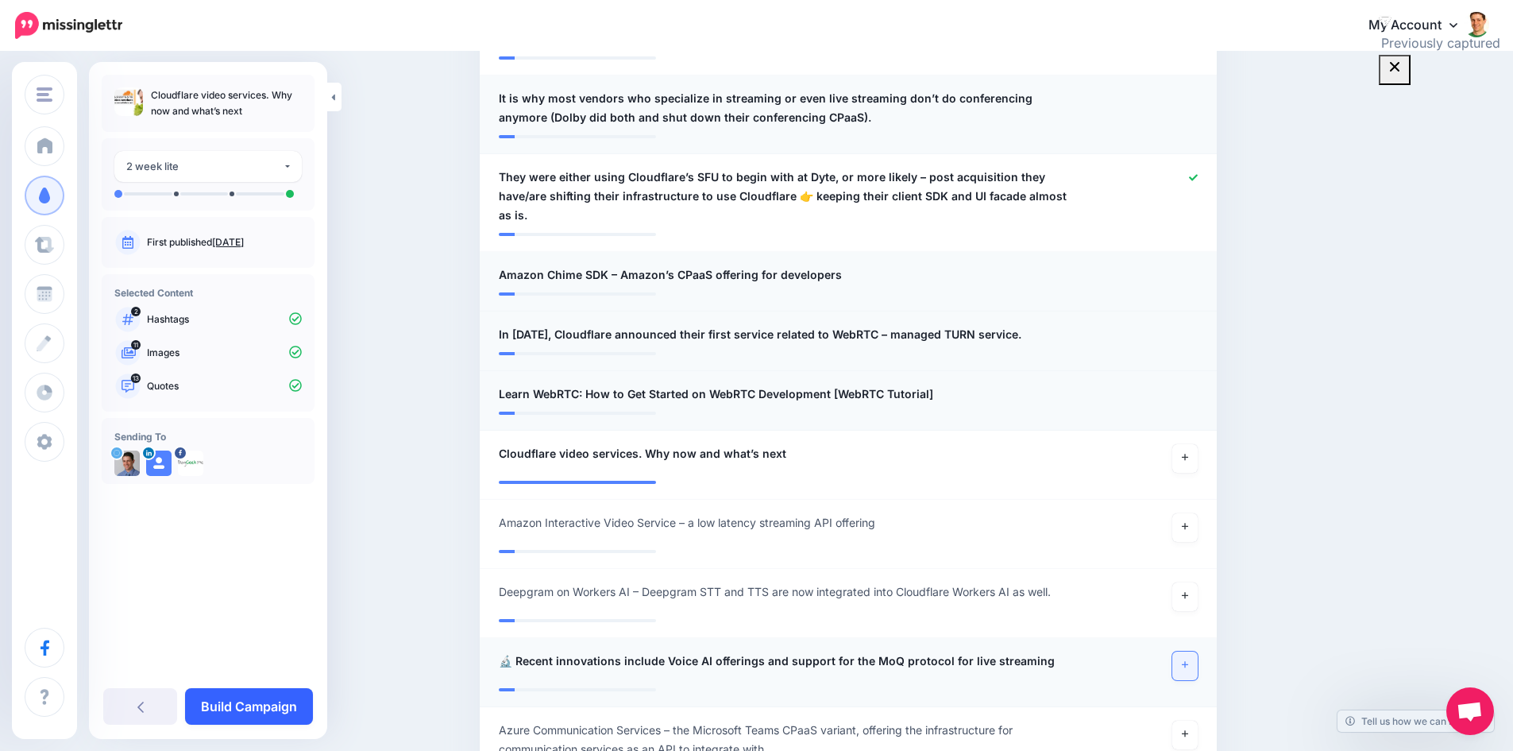
click at [199, 705] on link "Build Campaign" at bounding box center [249, 706] width 128 height 37
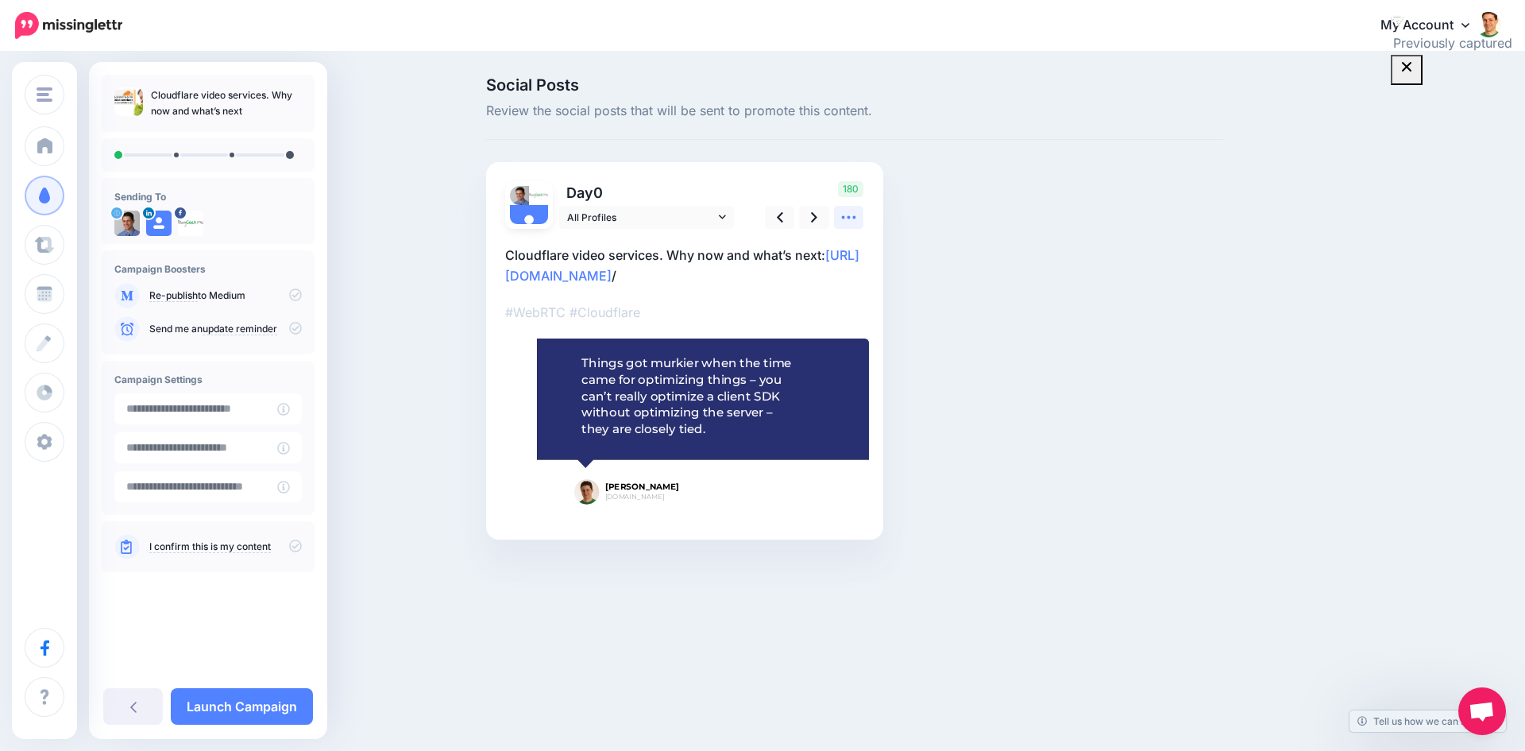
click at [844, 222] on icon at bounding box center [849, 217] width 17 height 17
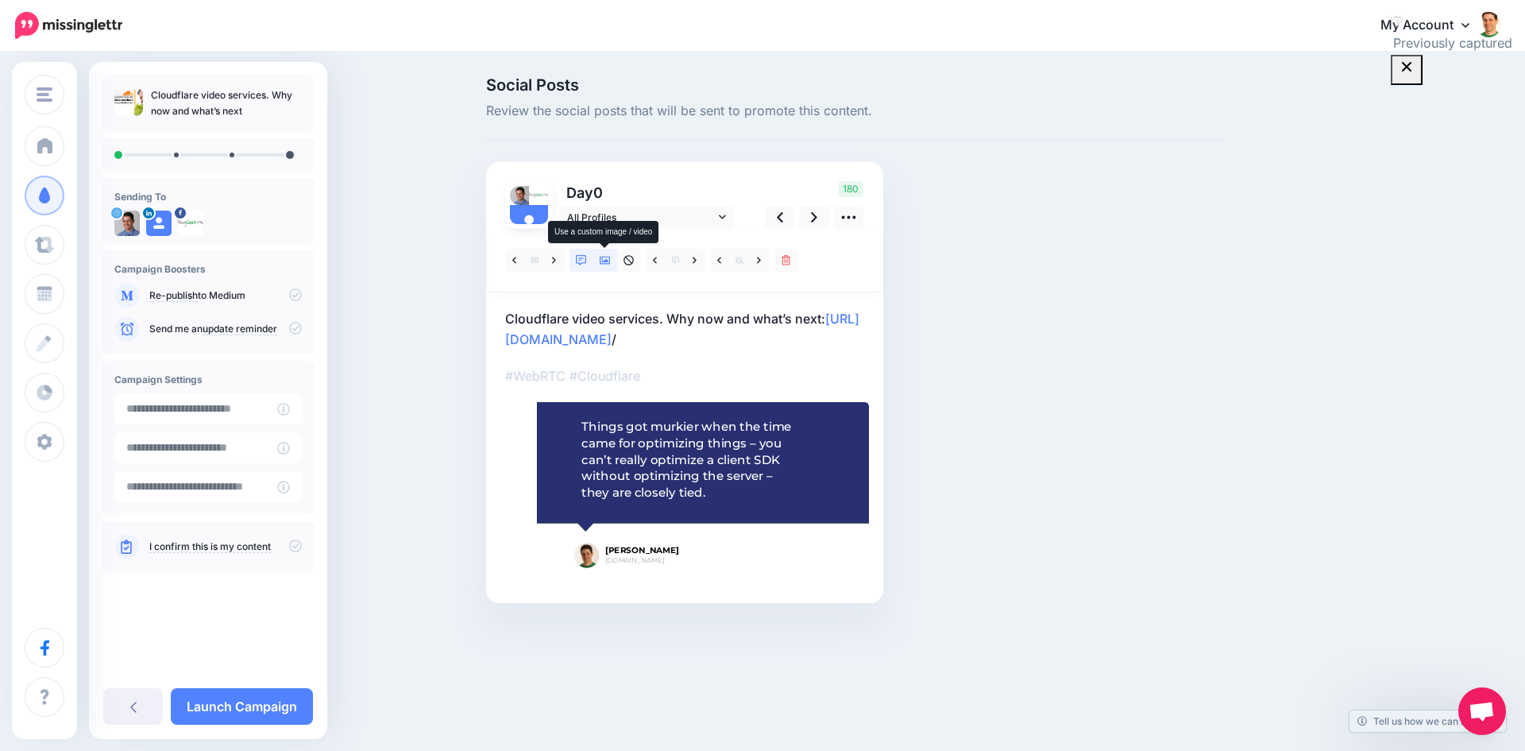
click at [607, 262] on icon at bounding box center [605, 261] width 11 height 8
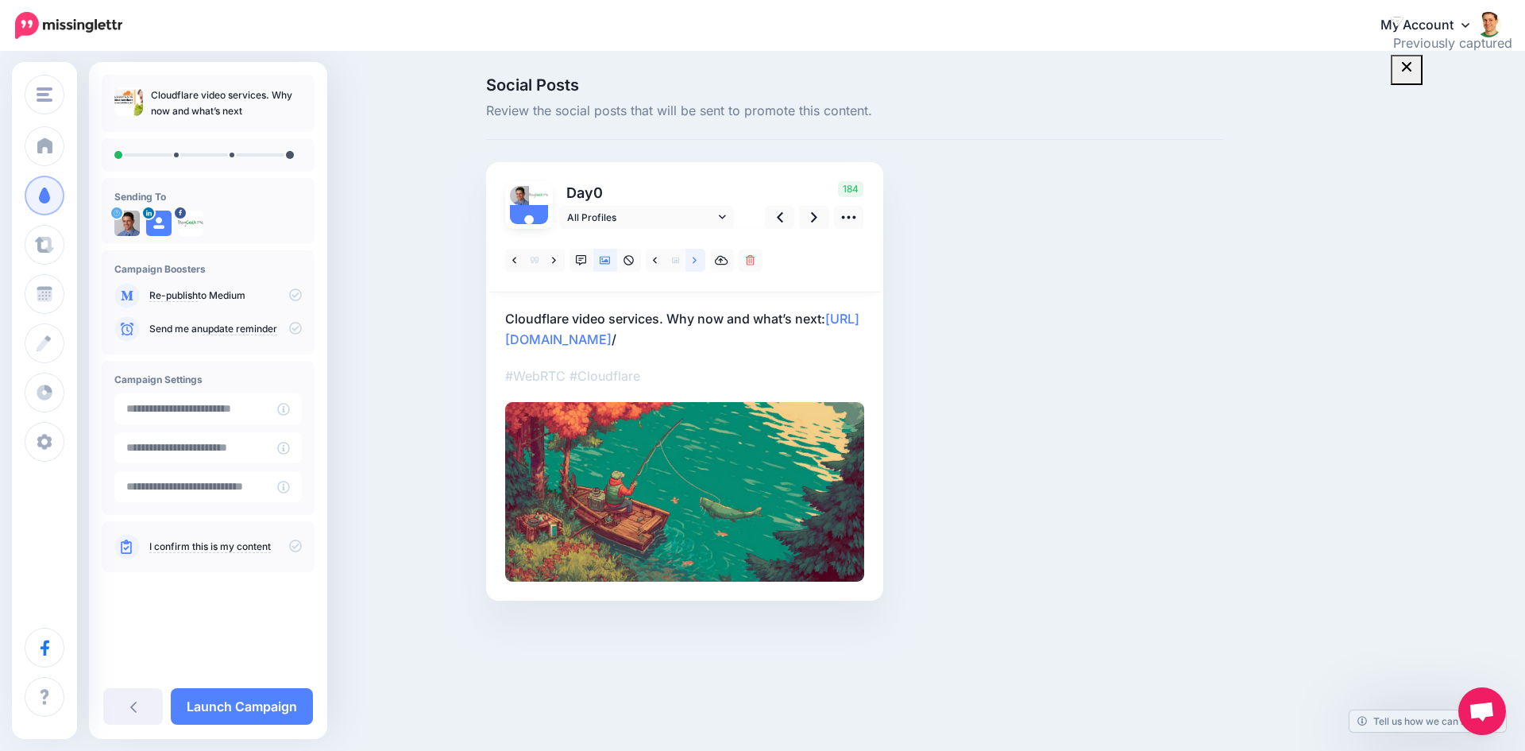
click at [694, 257] on icon at bounding box center [695, 260] width 4 height 6
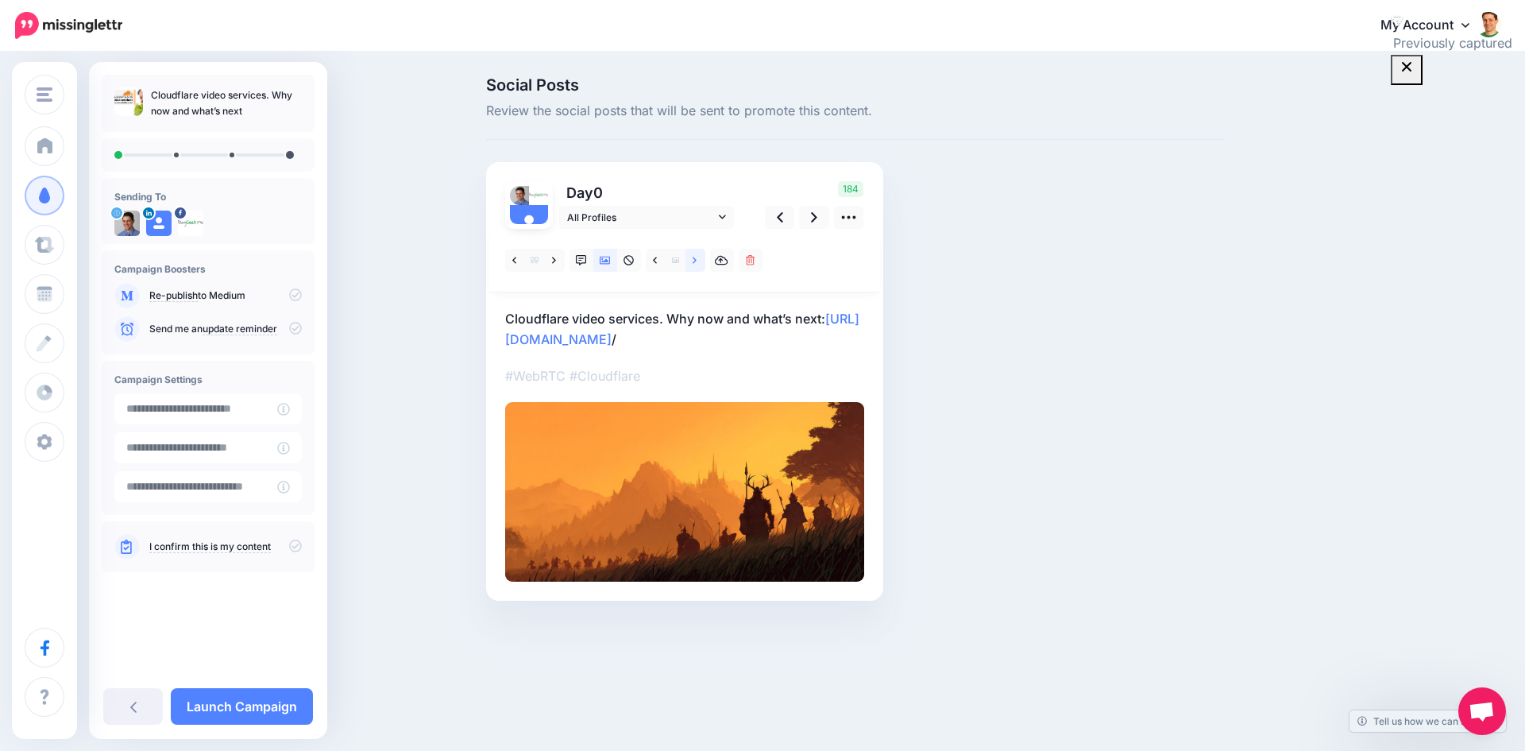
click at [694, 257] on icon at bounding box center [695, 260] width 4 height 6
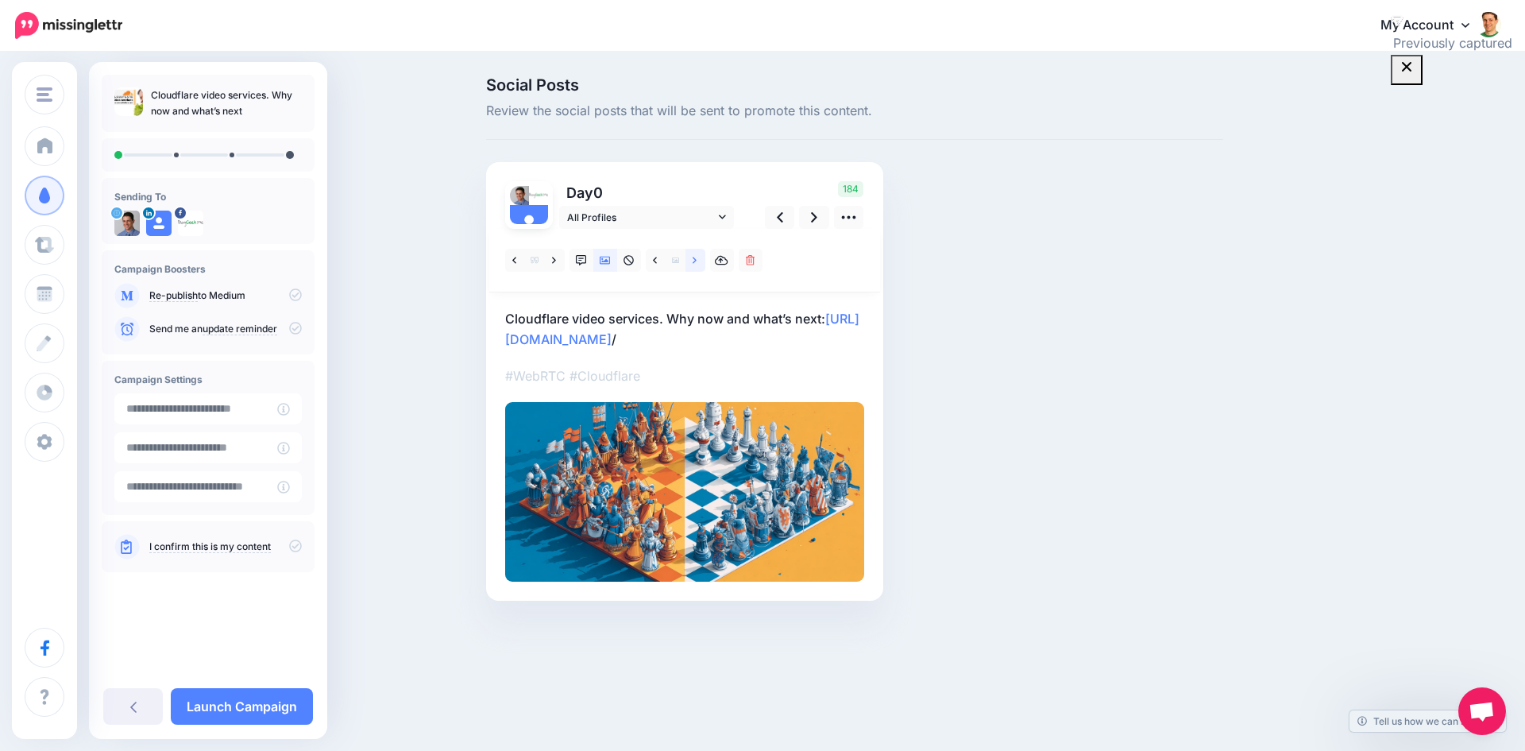
click at [694, 257] on icon at bounding box center [695, 260] width 4 height 6
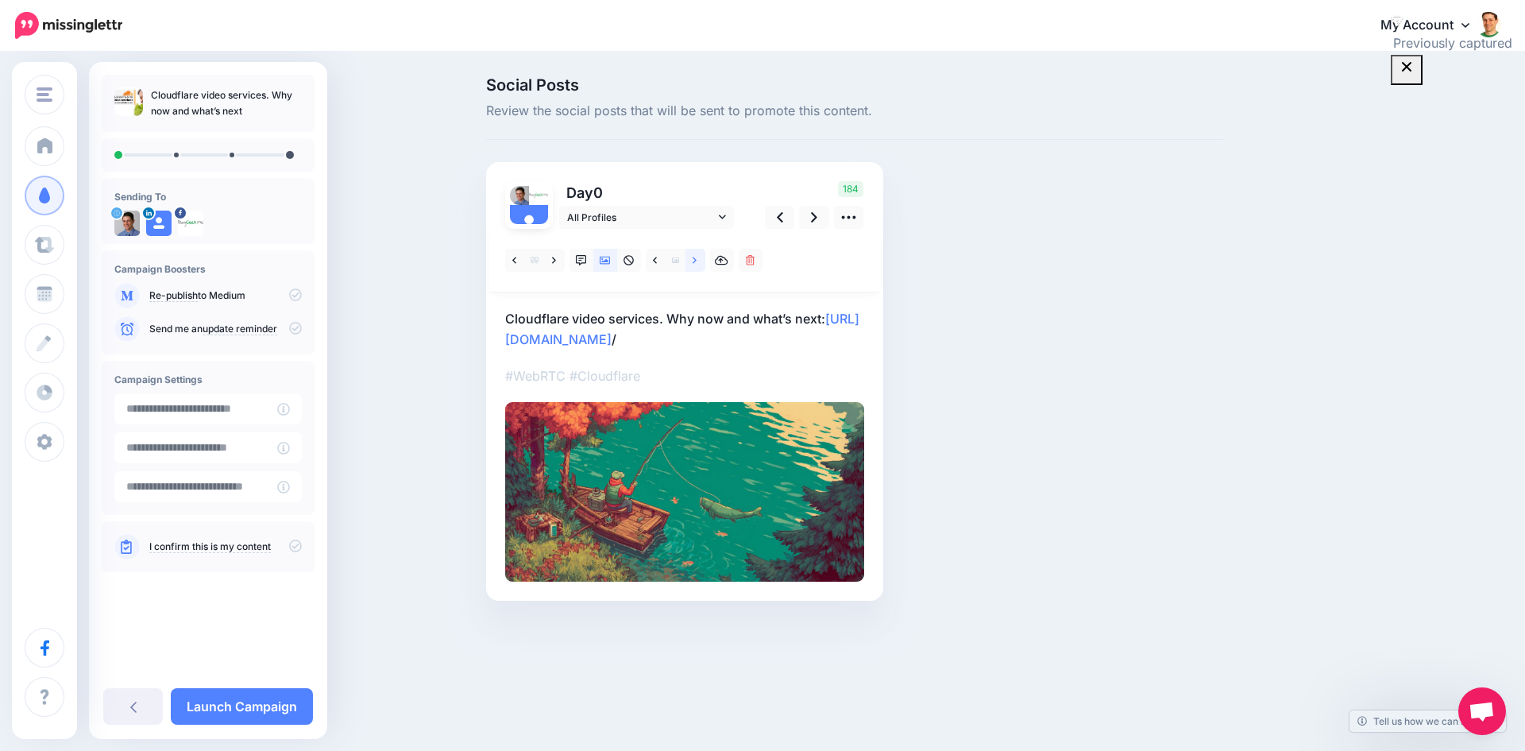
click at [694, 257] on icon at bounding box center [695, 260] width 4 height 6
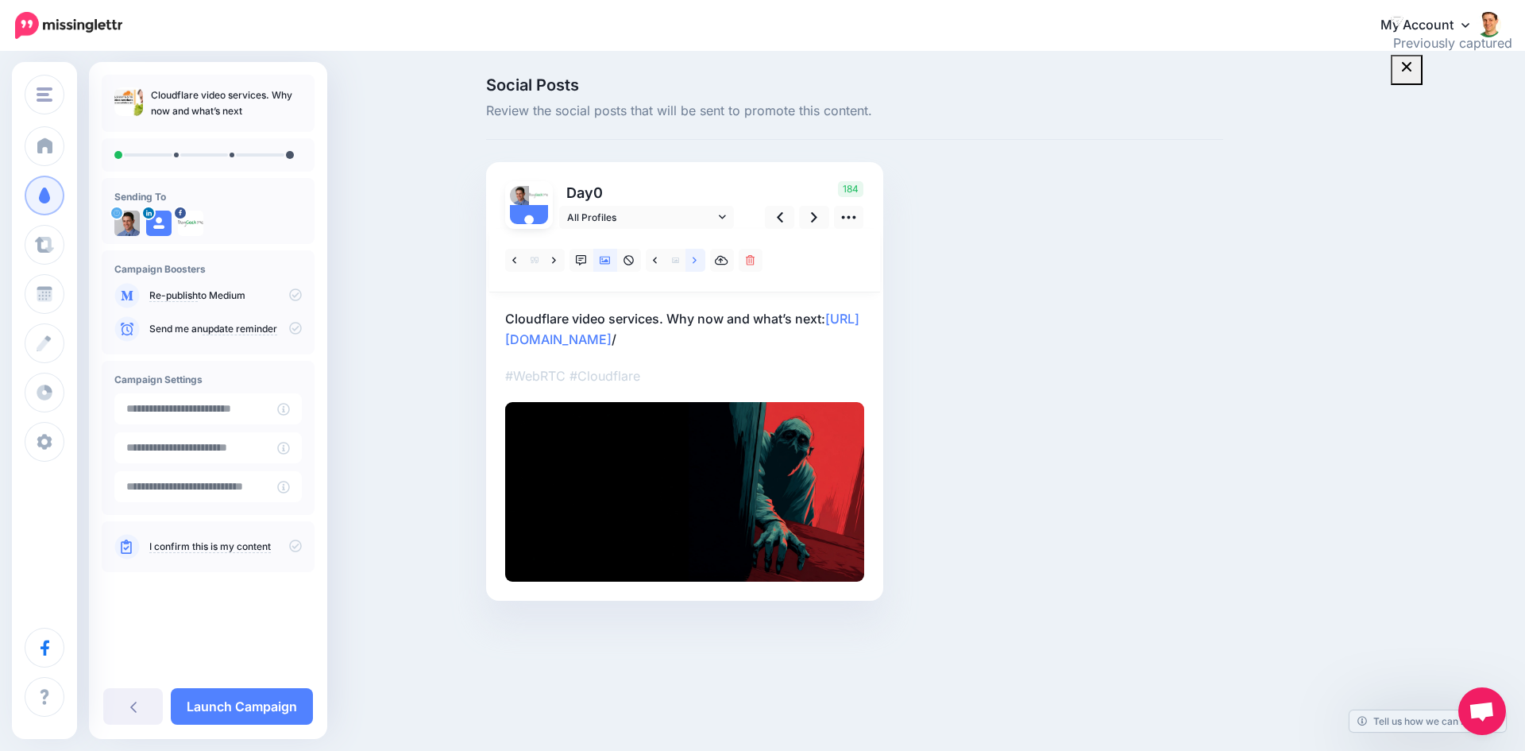
click at [694, 257] on icon at bounding box center [695, 260] width 4 height 6
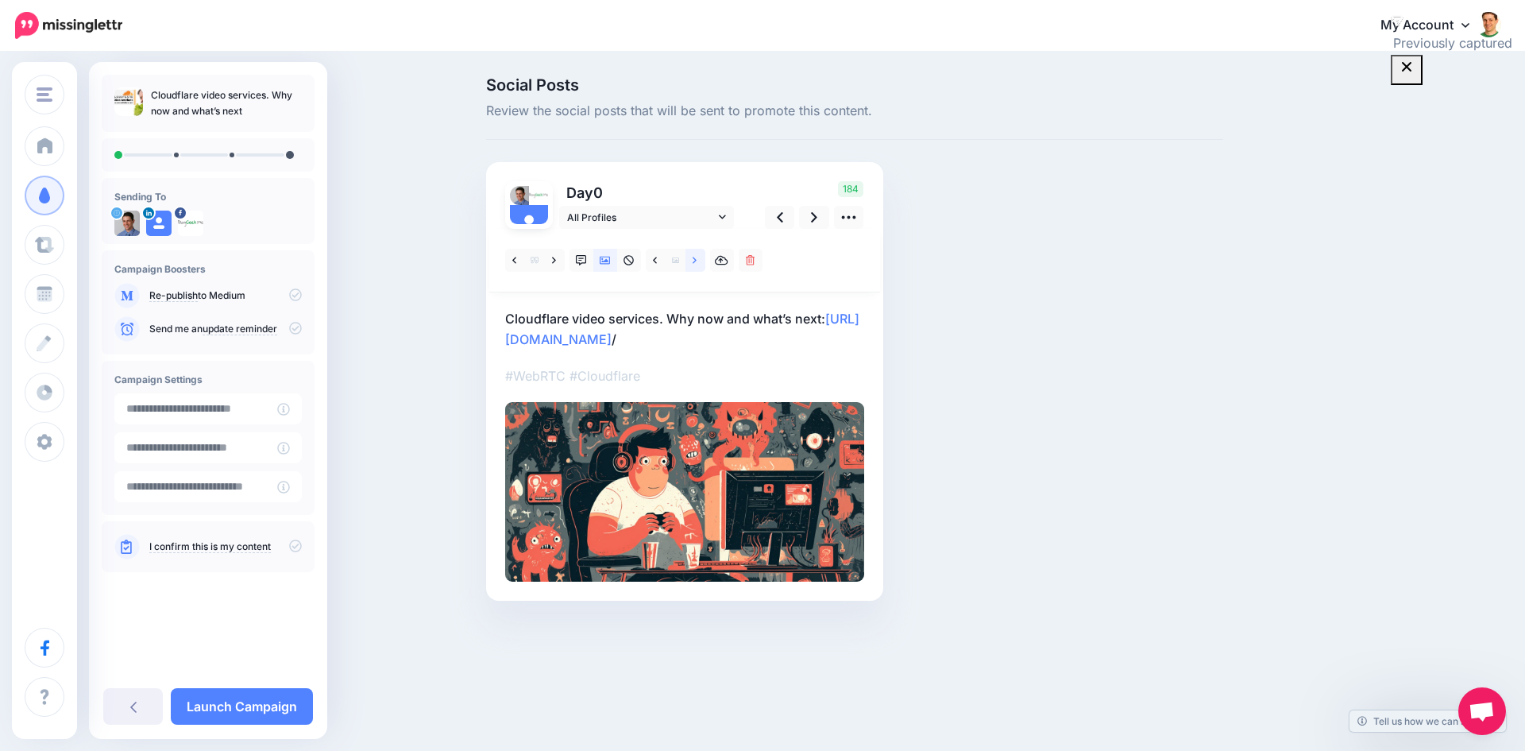
click at [694, 257] on icon at bounding box center [695, 260] width 4 height 6
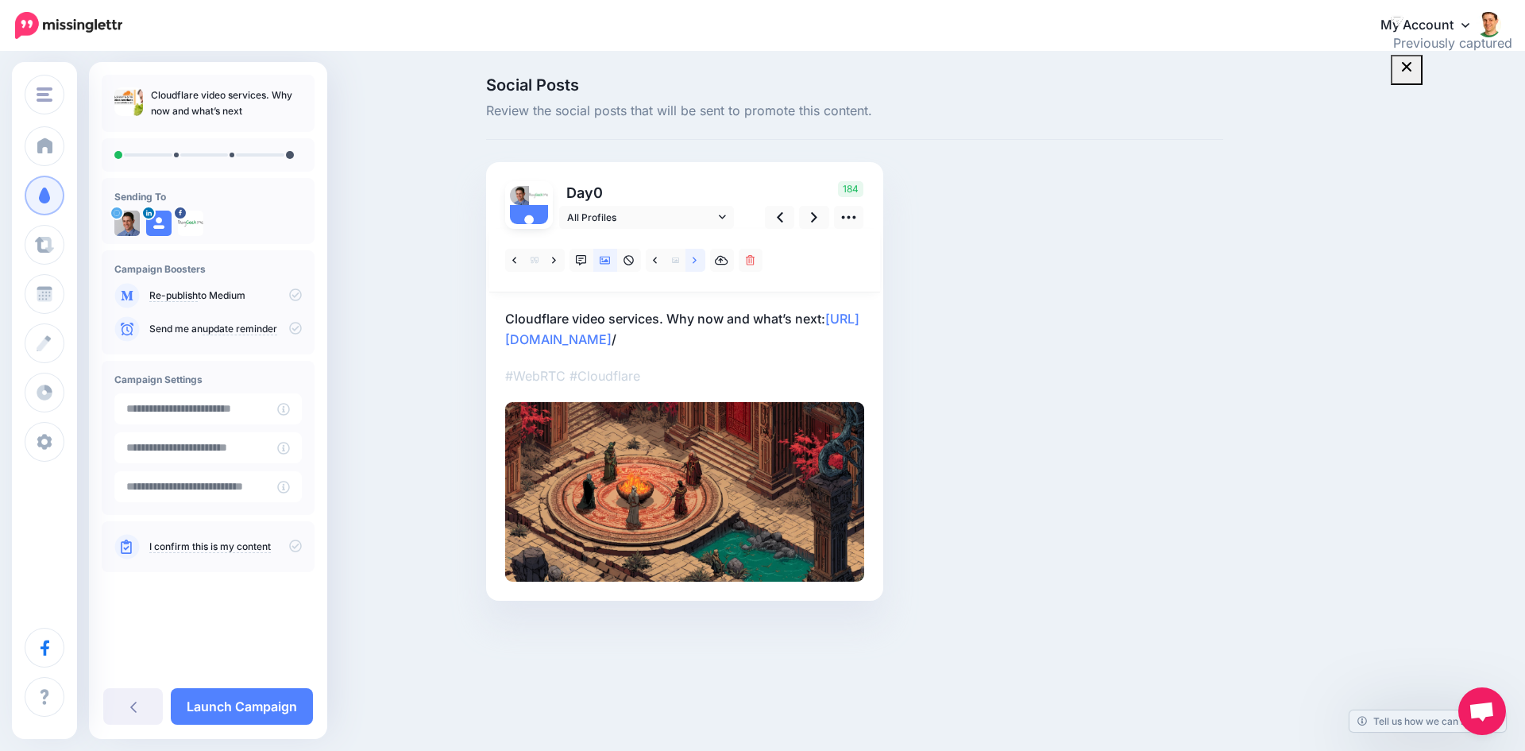
click at [694, 257] on icon at bounding box center [695, 260] width 4 height 6
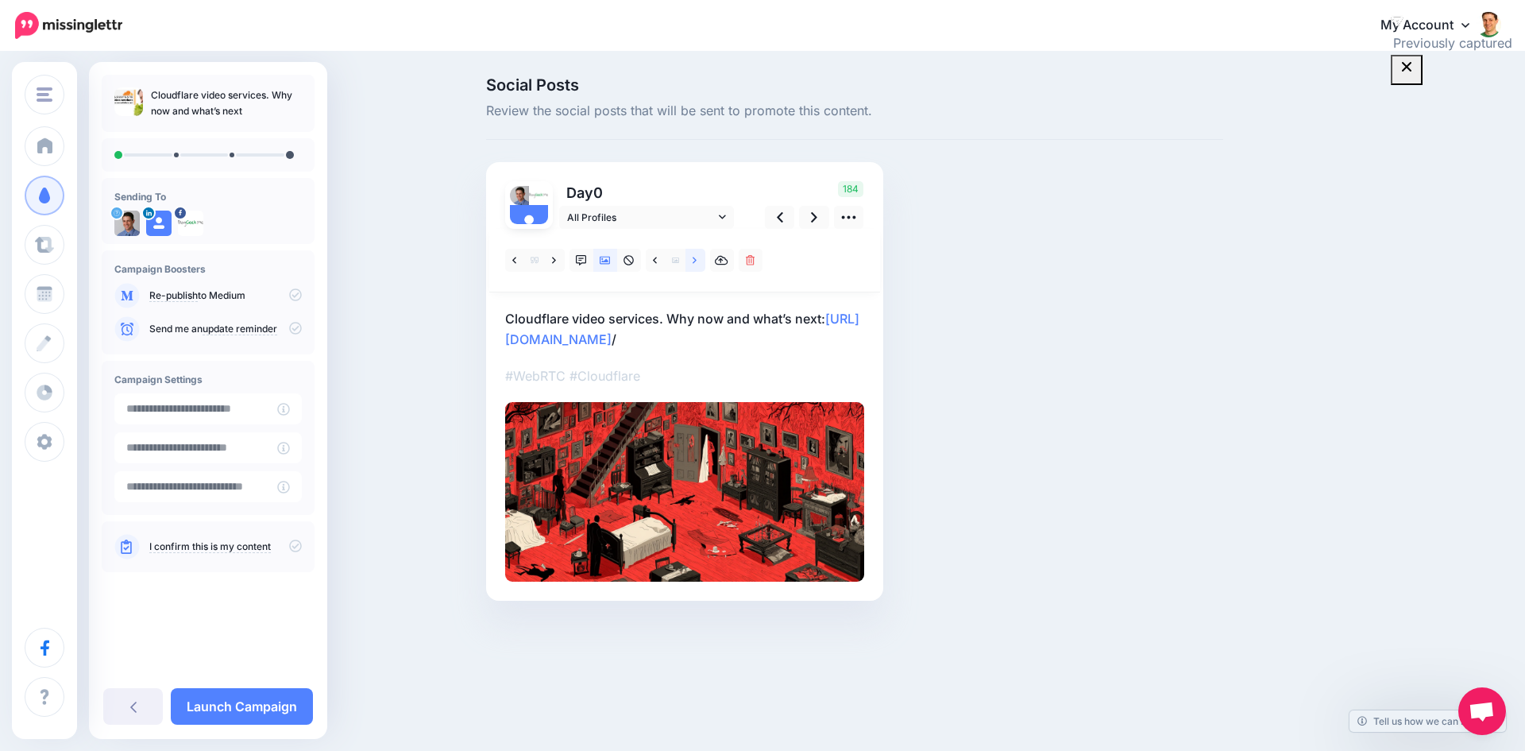
click at [694, 257] on icon at bounding box center [695, 260] width 4 height 6
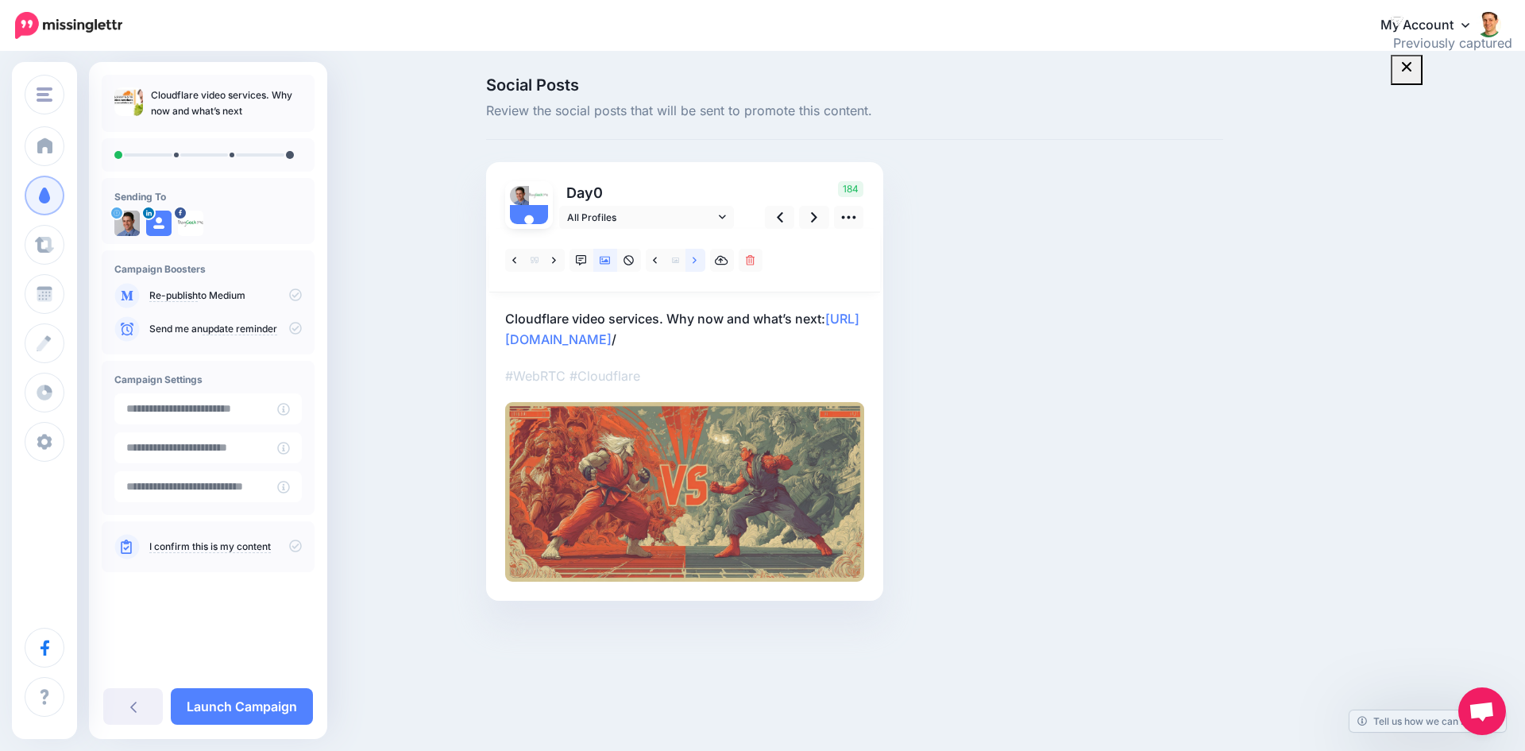
click at [694, 257] on icon at bounding box center [695, 260] width 4 height 6
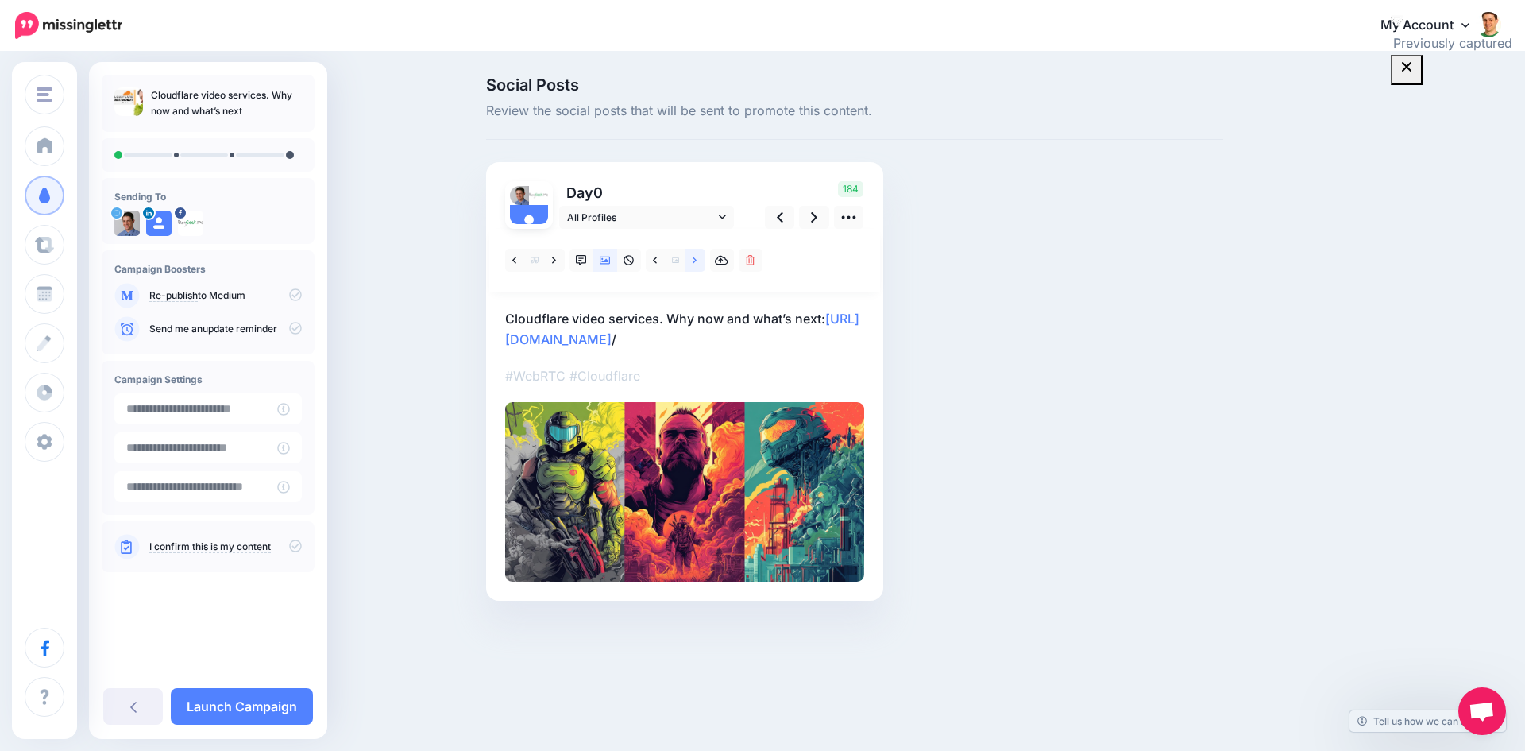
click at [694, 257] on icon at bounding box center [695, 260] width 4 height 6
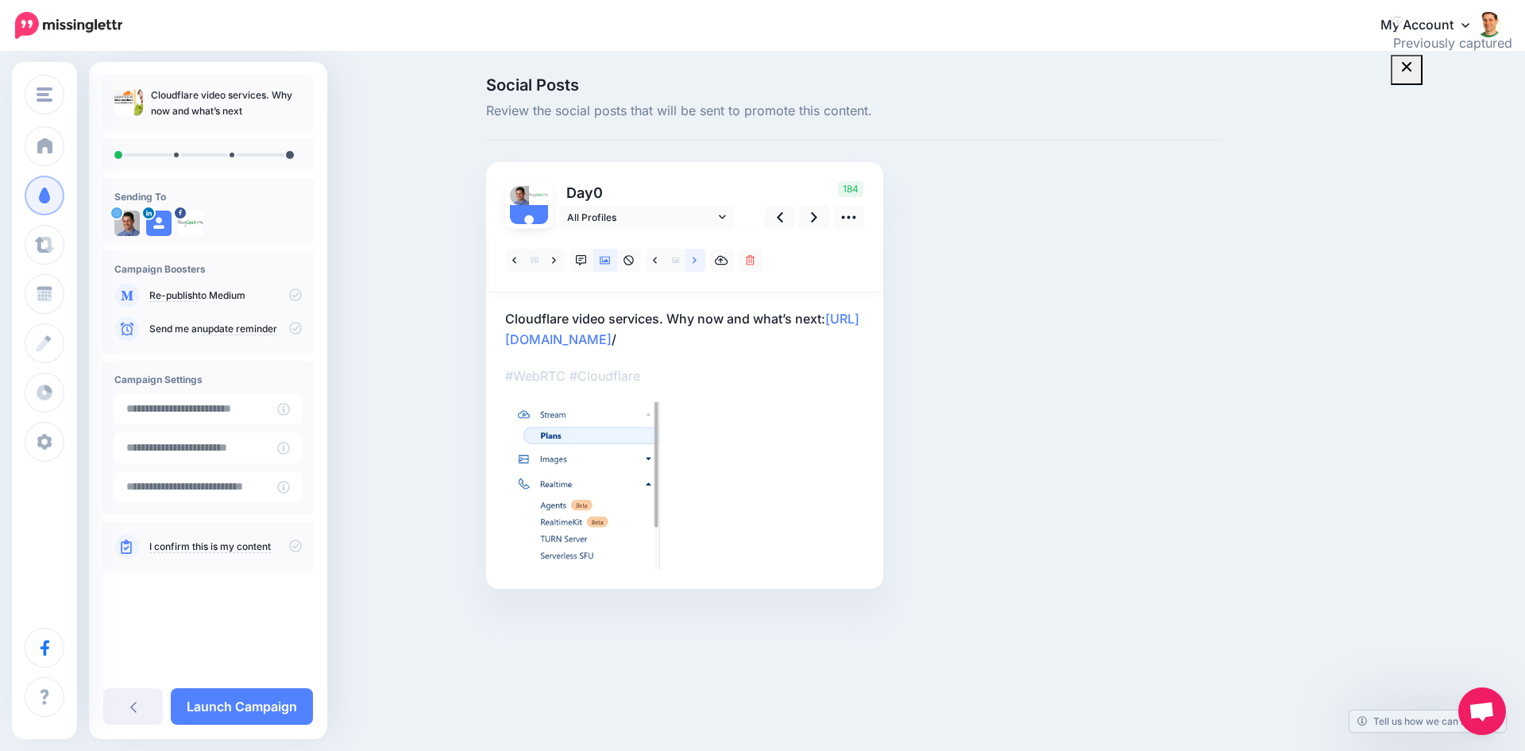
click at [694, 257] on icon at bounding box center [695, 260] width 4 height 6
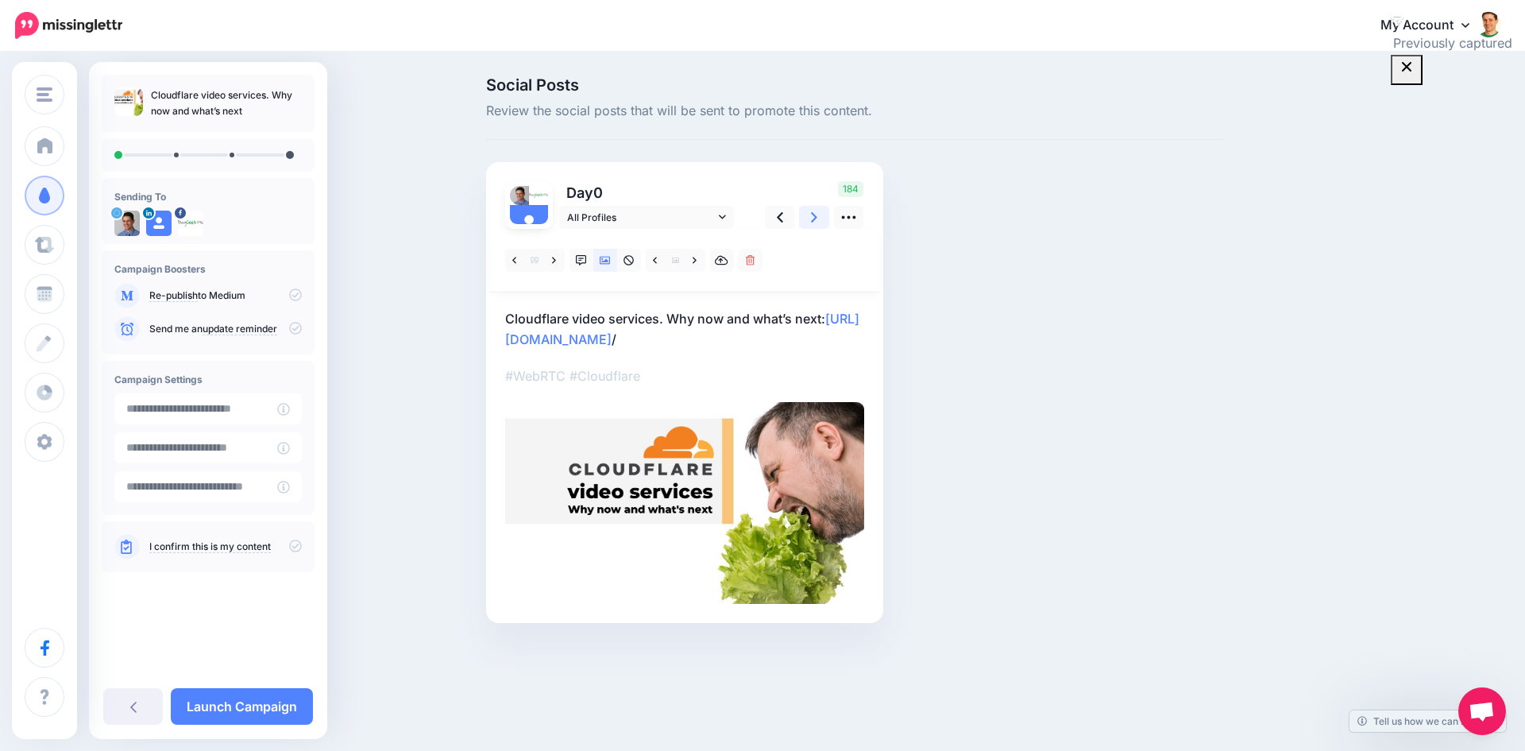
click at [809, 215] on link at bounding box center [814, 217] width 30 height 23
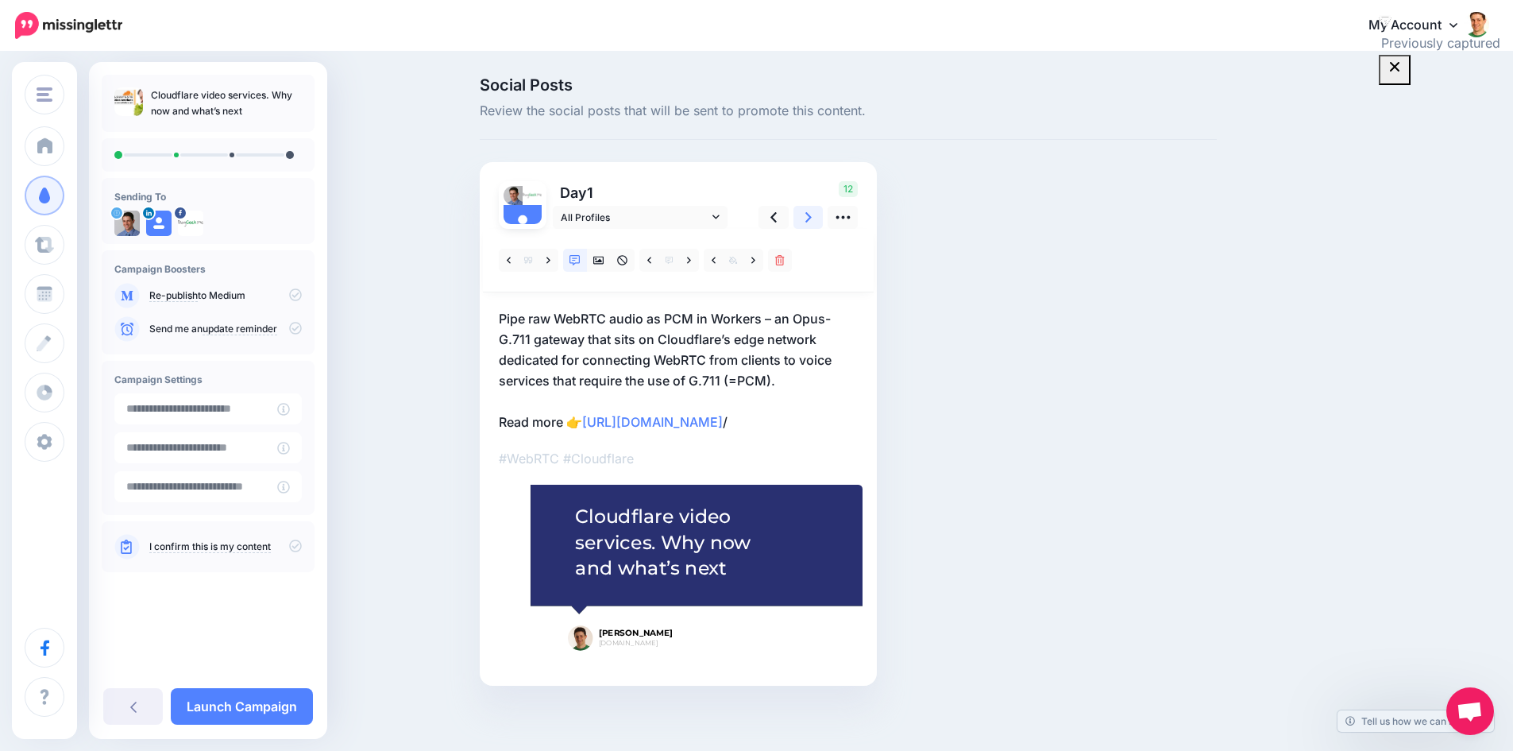
click at [812, 219] on icon at bounding box center [809, 217] width 6 height 10
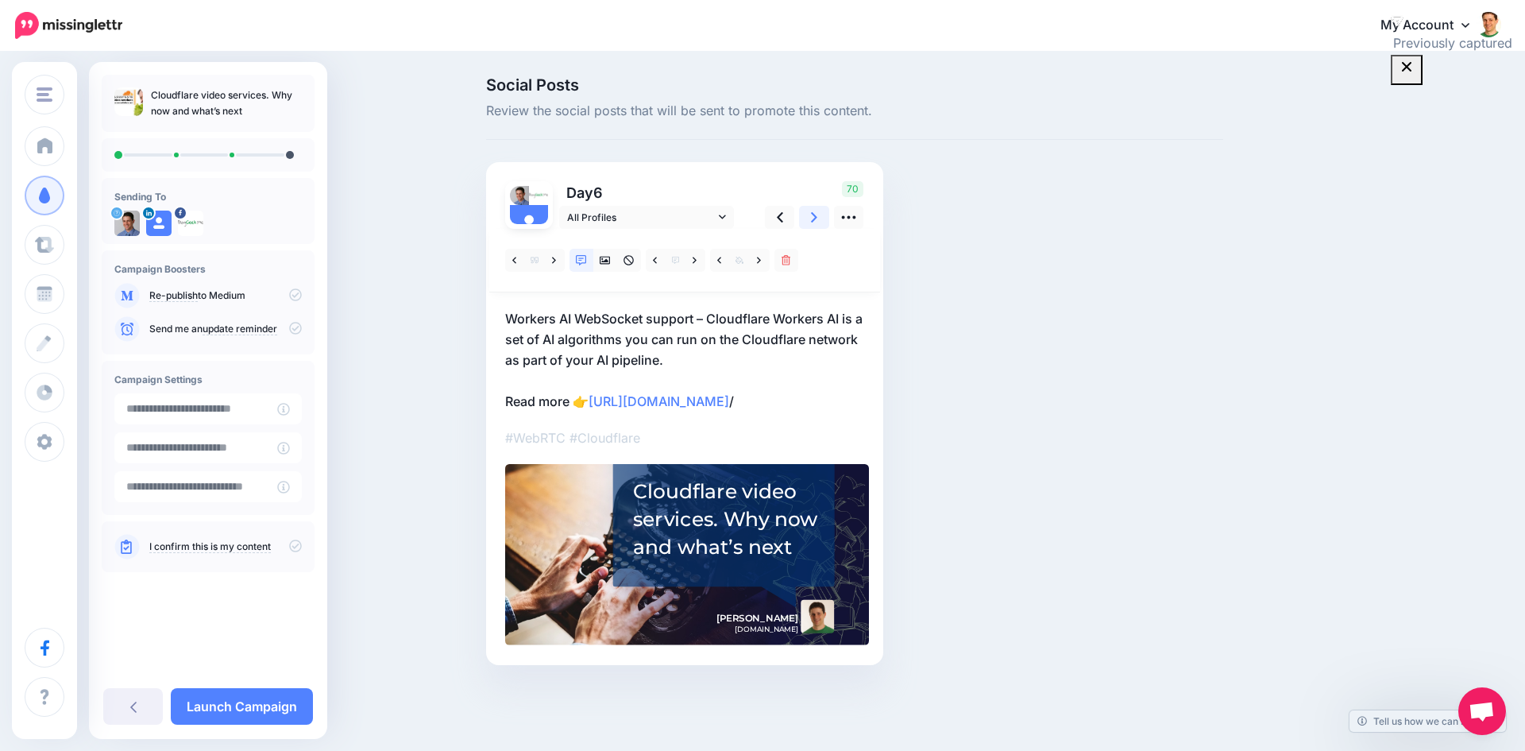
click at [814, 219] on icon at bounding box center [814, 217] width 6 height 10
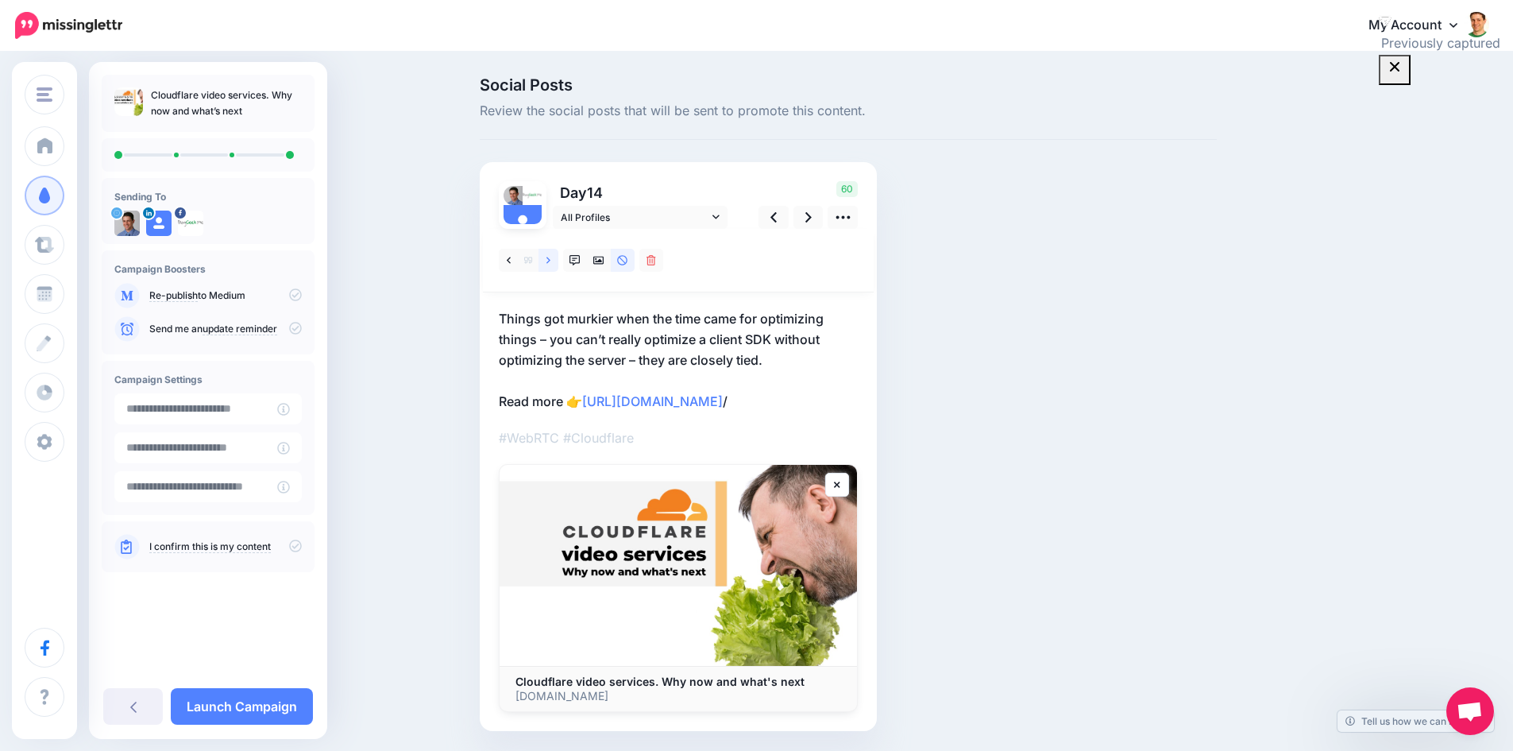
click at [559, 261] on link at bounding box center [549, 260] width 20 height 23
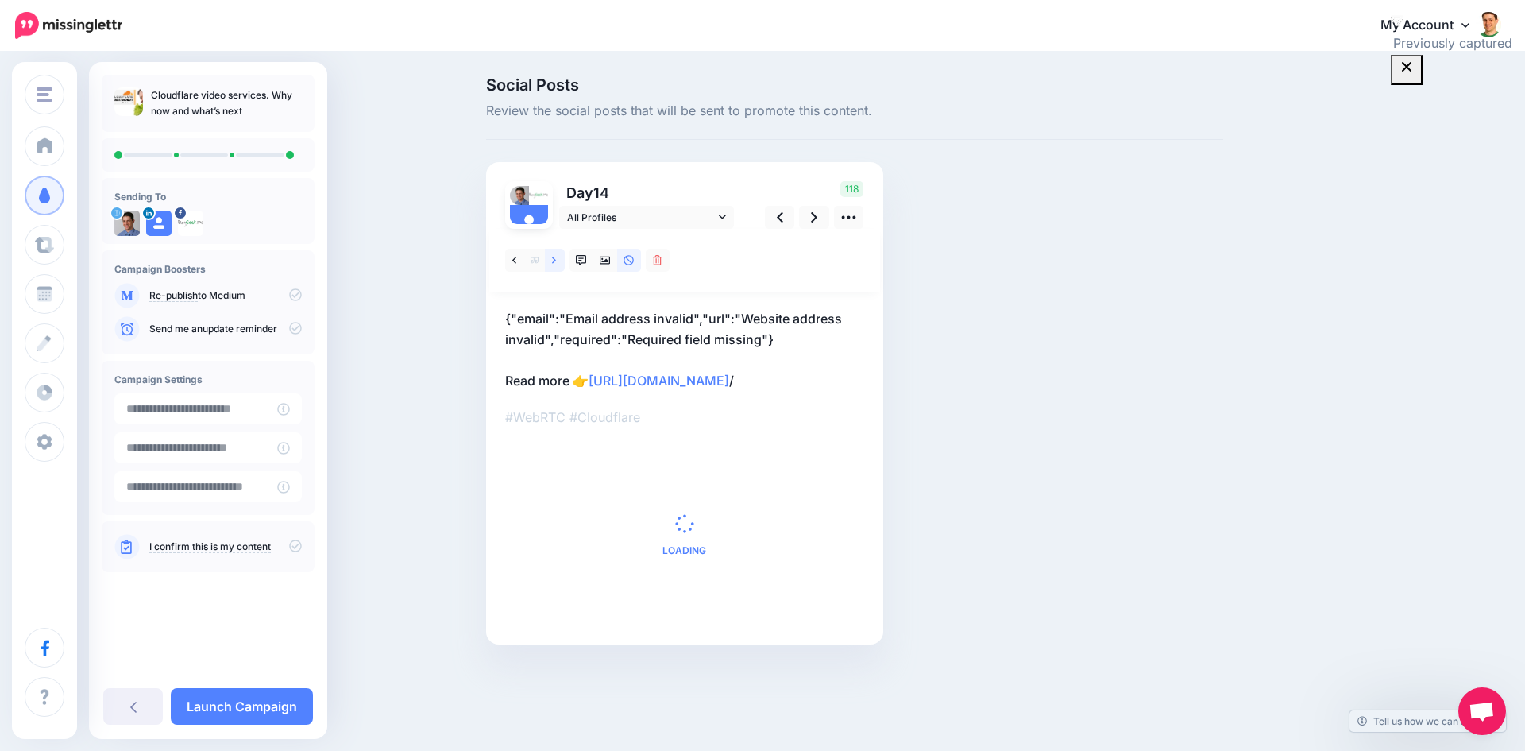
click at [559, 261] on link at bounding box center [555, 260] width 20 height 23
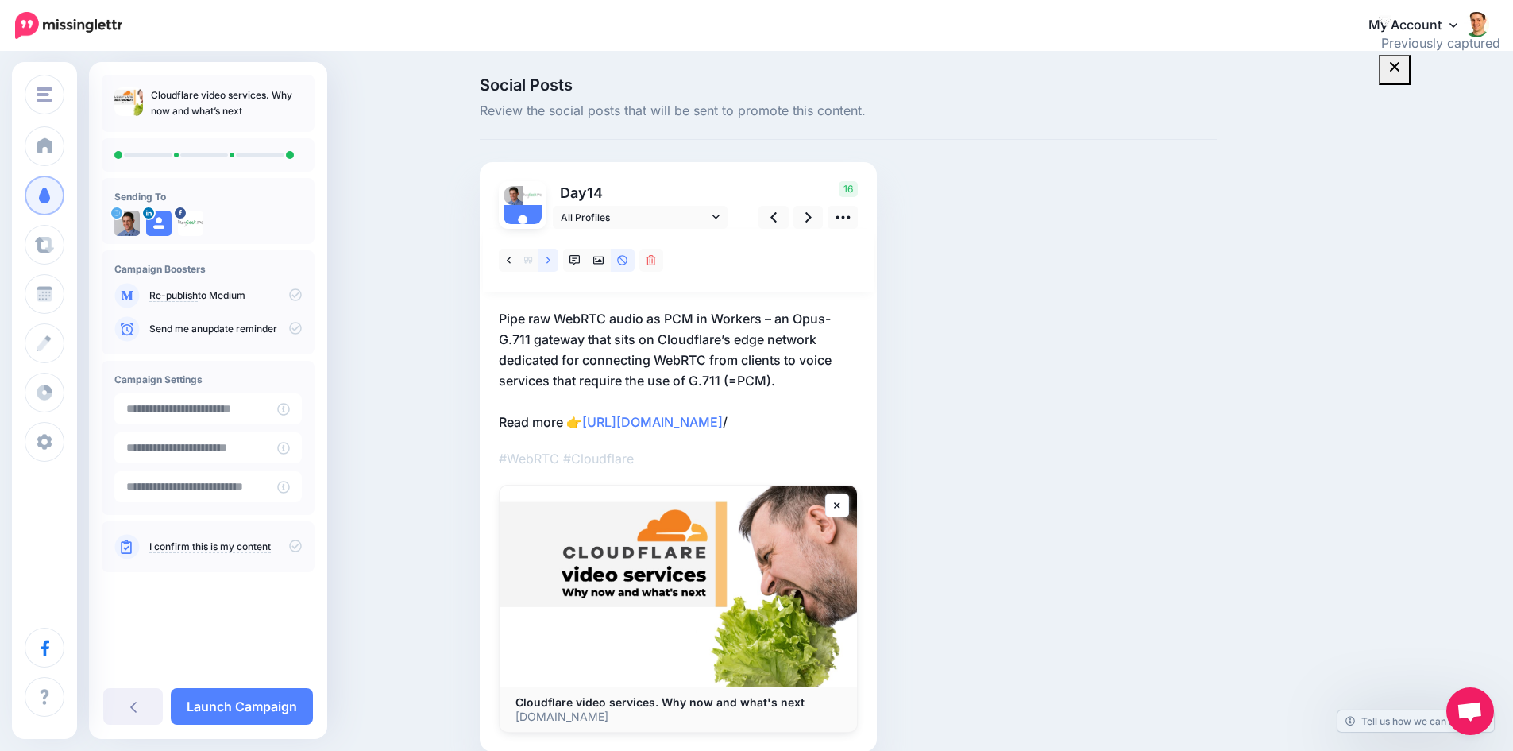
click at [559, 261] on link at bounding box center [549, 260] width 20 height 23
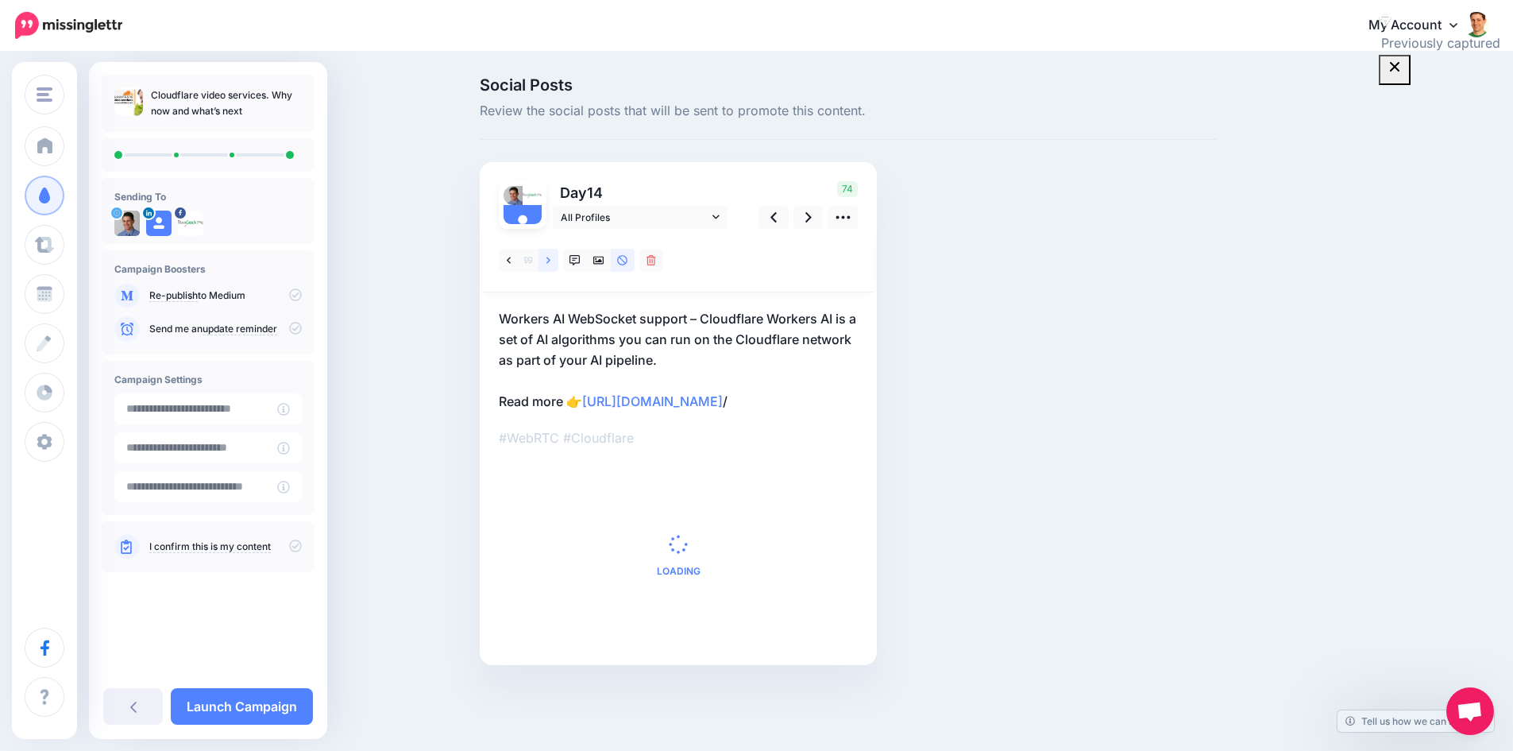
click at [559, 261] on link at bounding box center [549, 260] width 20 height 23
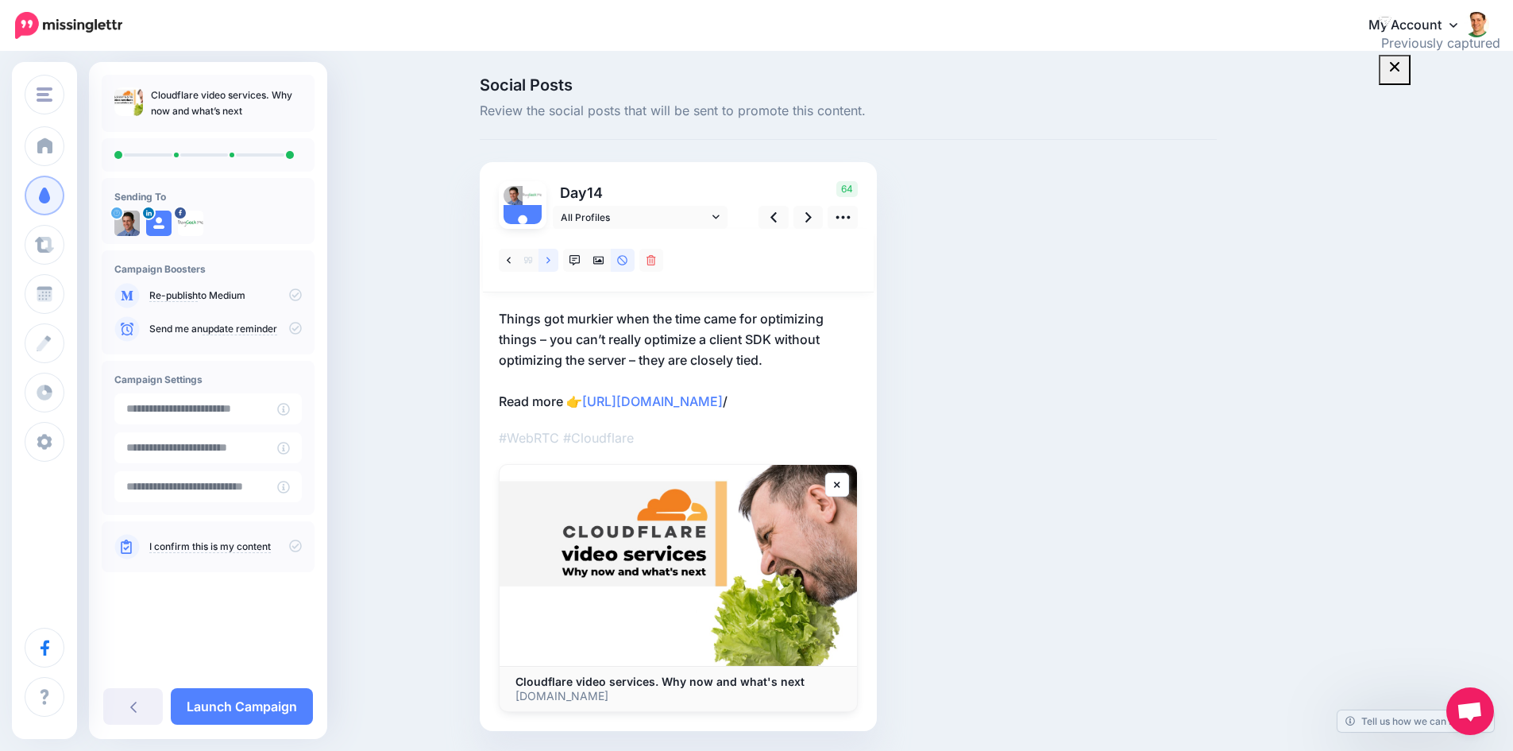
click at [559, 261] on link at bounding box center [549, 260] width 20 height 23
click at [805, 213] on link at bounding box center [809, 217] width 30 height 23
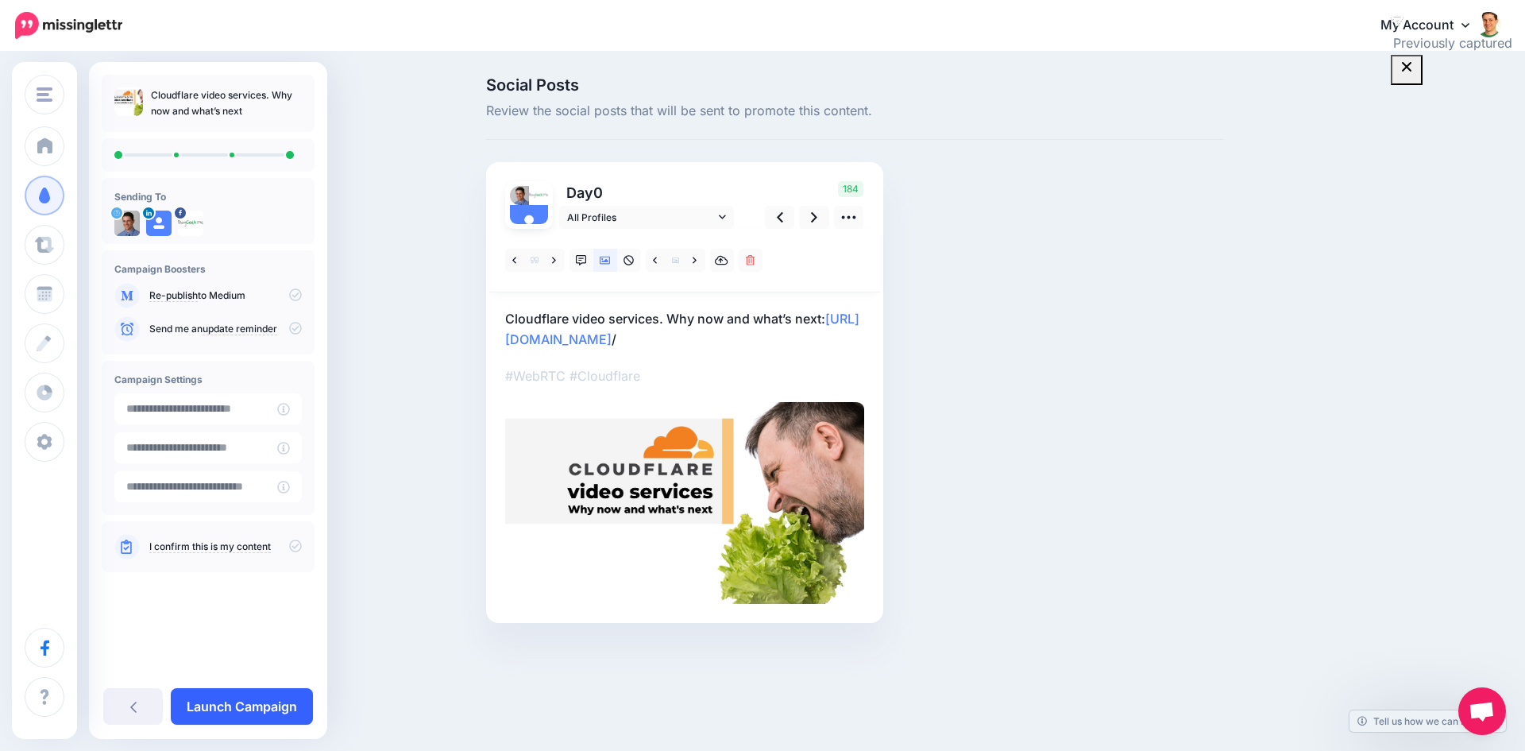
click at [249, 717] on link "Launch Campaign" at bounding box center [242, 706] width 142 height 37
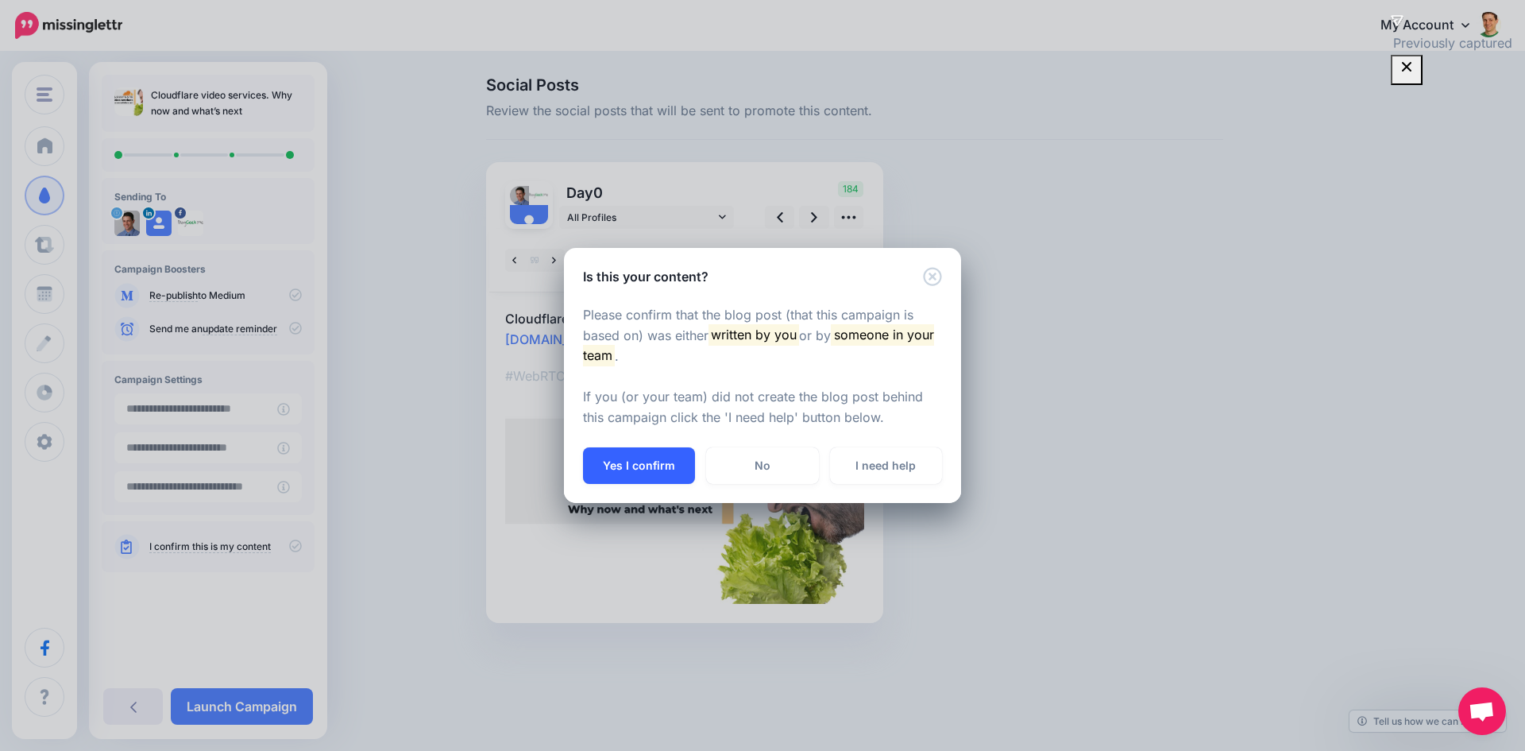
click at [671, 474] on button "Yes I confirm" at bounding box center [639, 465] width 112 height 37
